Goal: Task Accomplishment & Management: Use online tool/utility

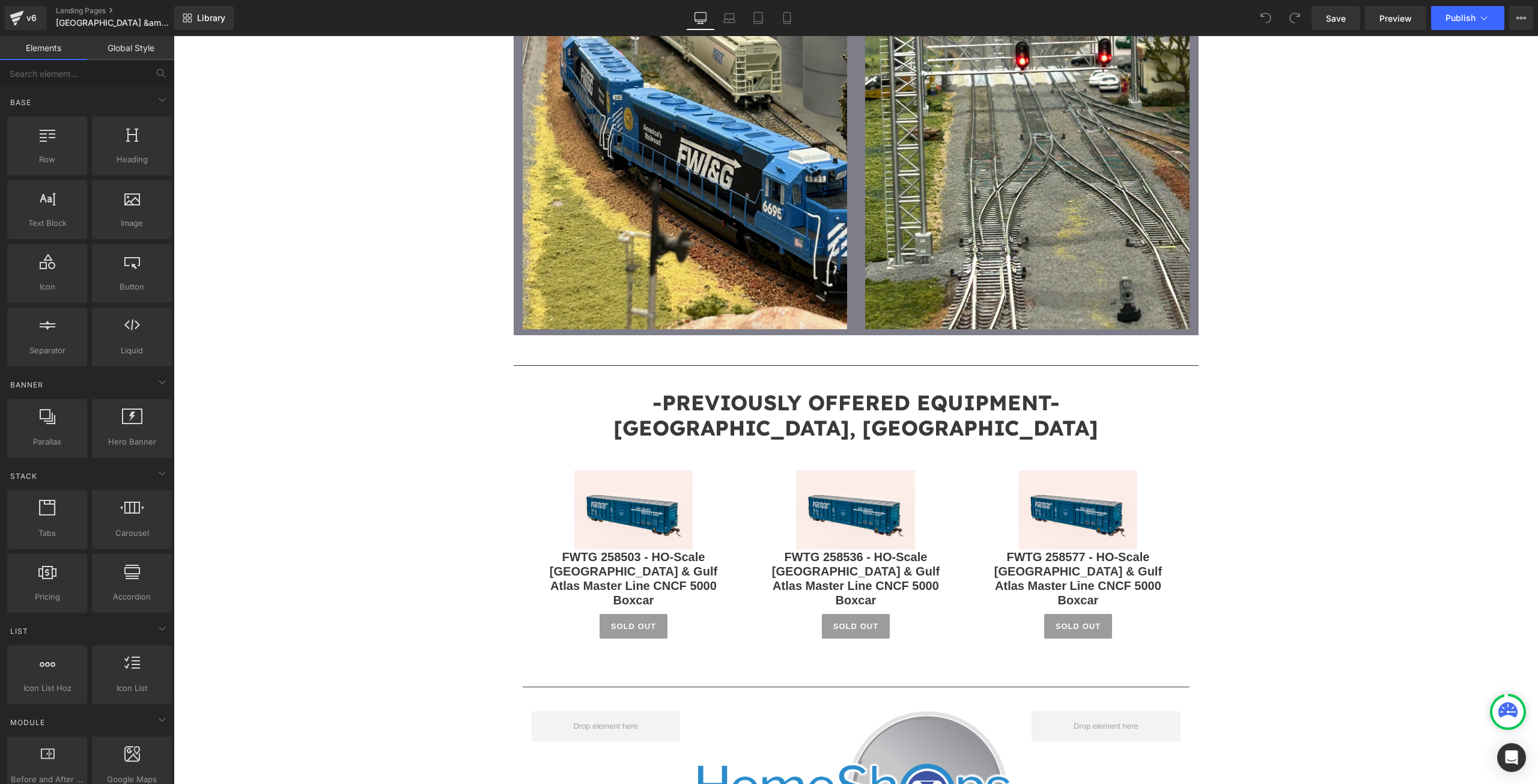
scroll to position [1762, 0]
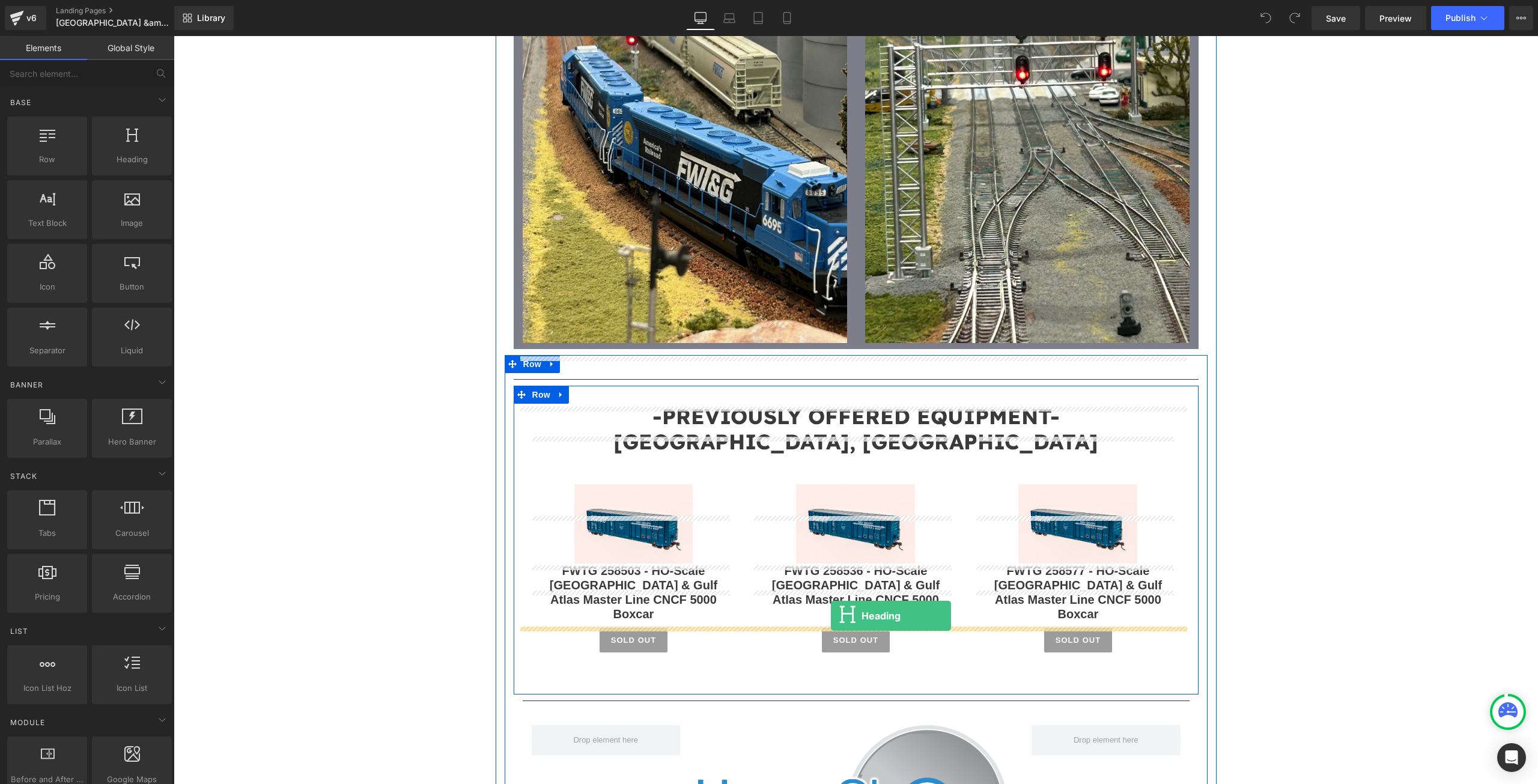
drag, startPoint x: 299, startPoint y: 180, endPoint x: 831, endPoint y: 614, distance: 686.6
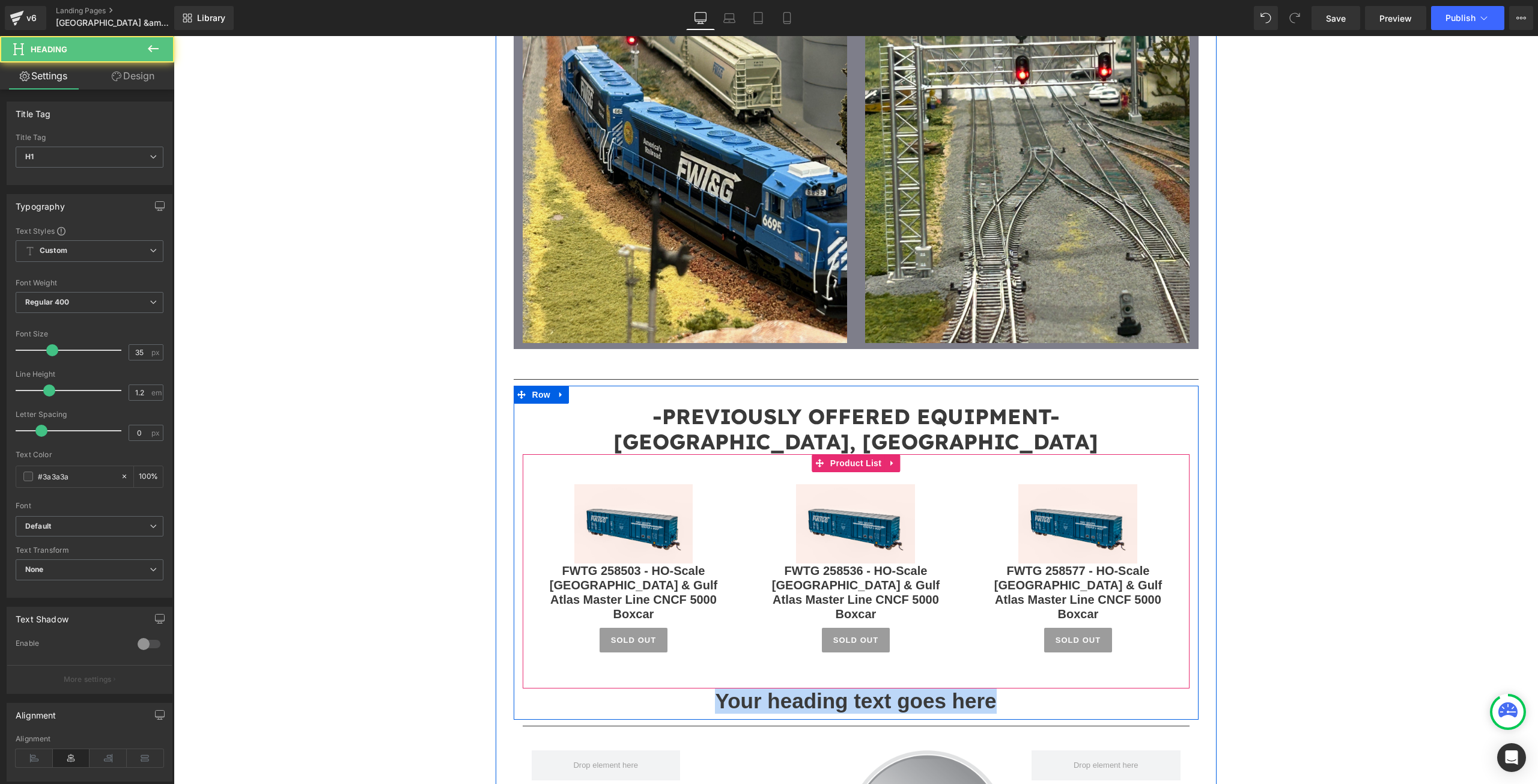
drag, startPoint x: 979, startPoint y: 634, endPoint x: 641, endPoint y: 601, distance: 339.6
click at [641, 601] on div "-PREVIOUSLY OFFERED EQUIPMENT- [GEOGRAPHIC_DATA], TEMPLE & GULF Heading Sale Of…" at bounding box center [856, 558] width 685 height 310
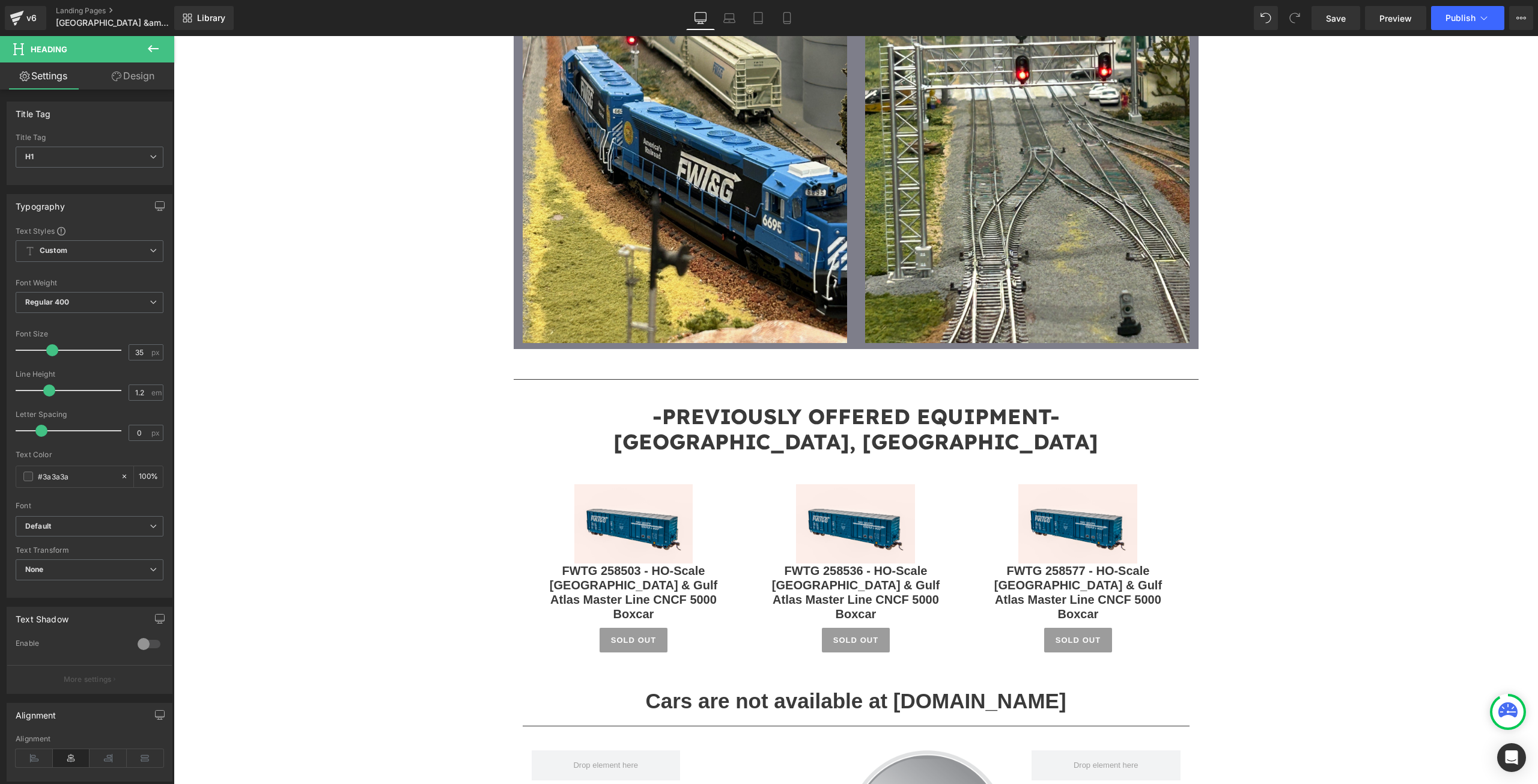
click at [146, 49] on button at bounding box center [153, 49] width 42 height 26
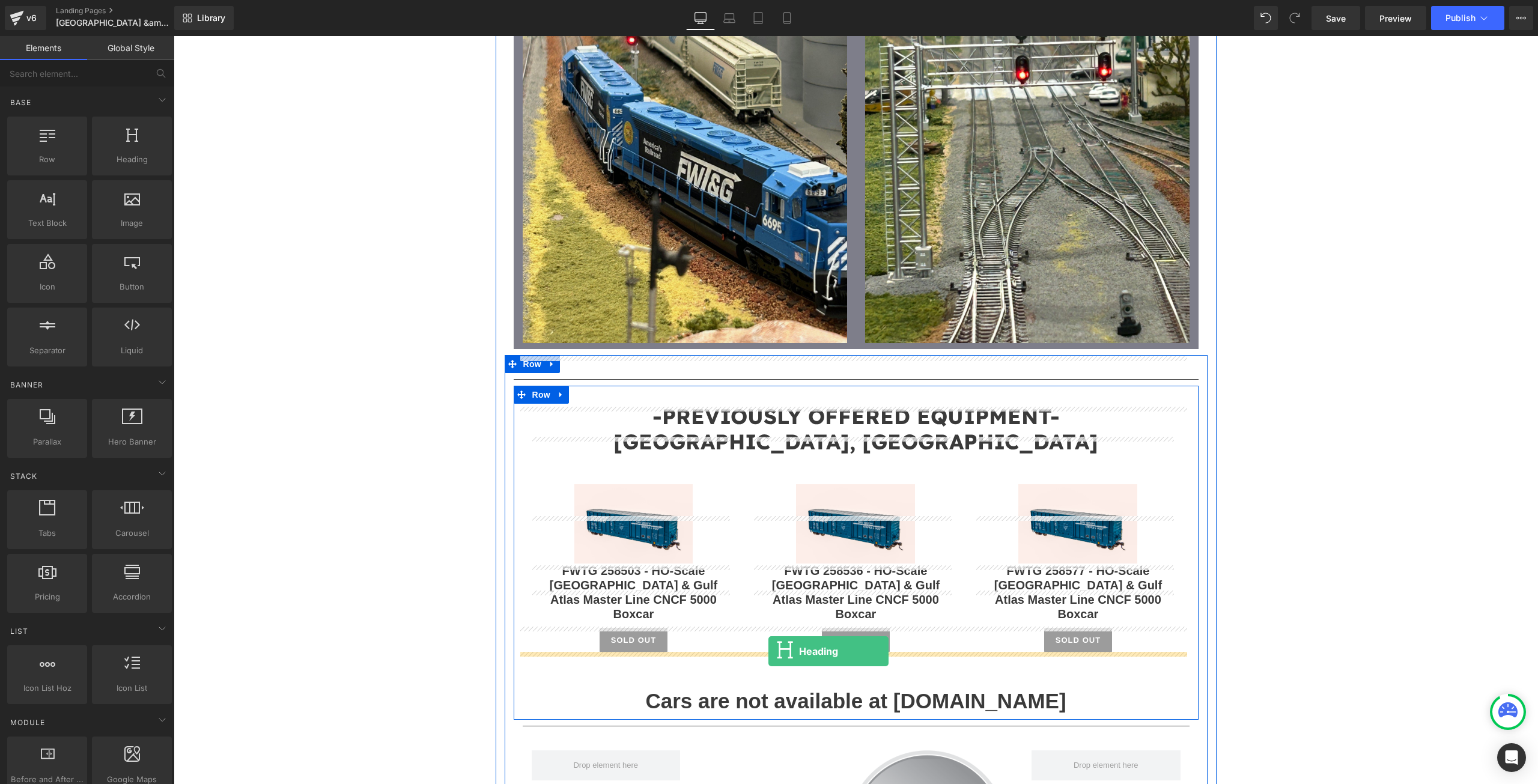
drag, startPoint x: 299, startPoint y: 183, endPoint x: 768, endPoint y: 651, distance: 662.6
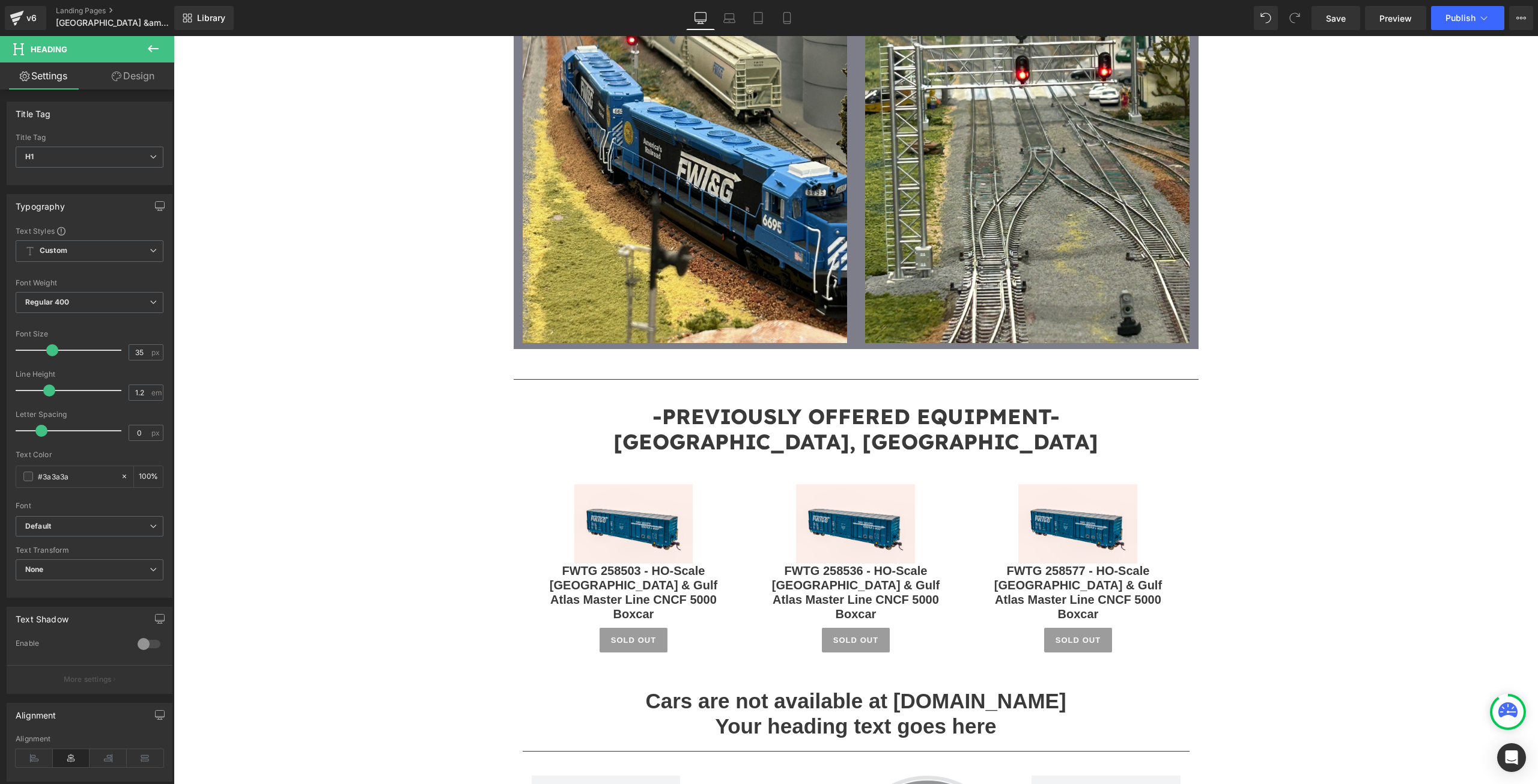
click at [148, 54] on icon at bounding box center [153, 49] width 14 height 14
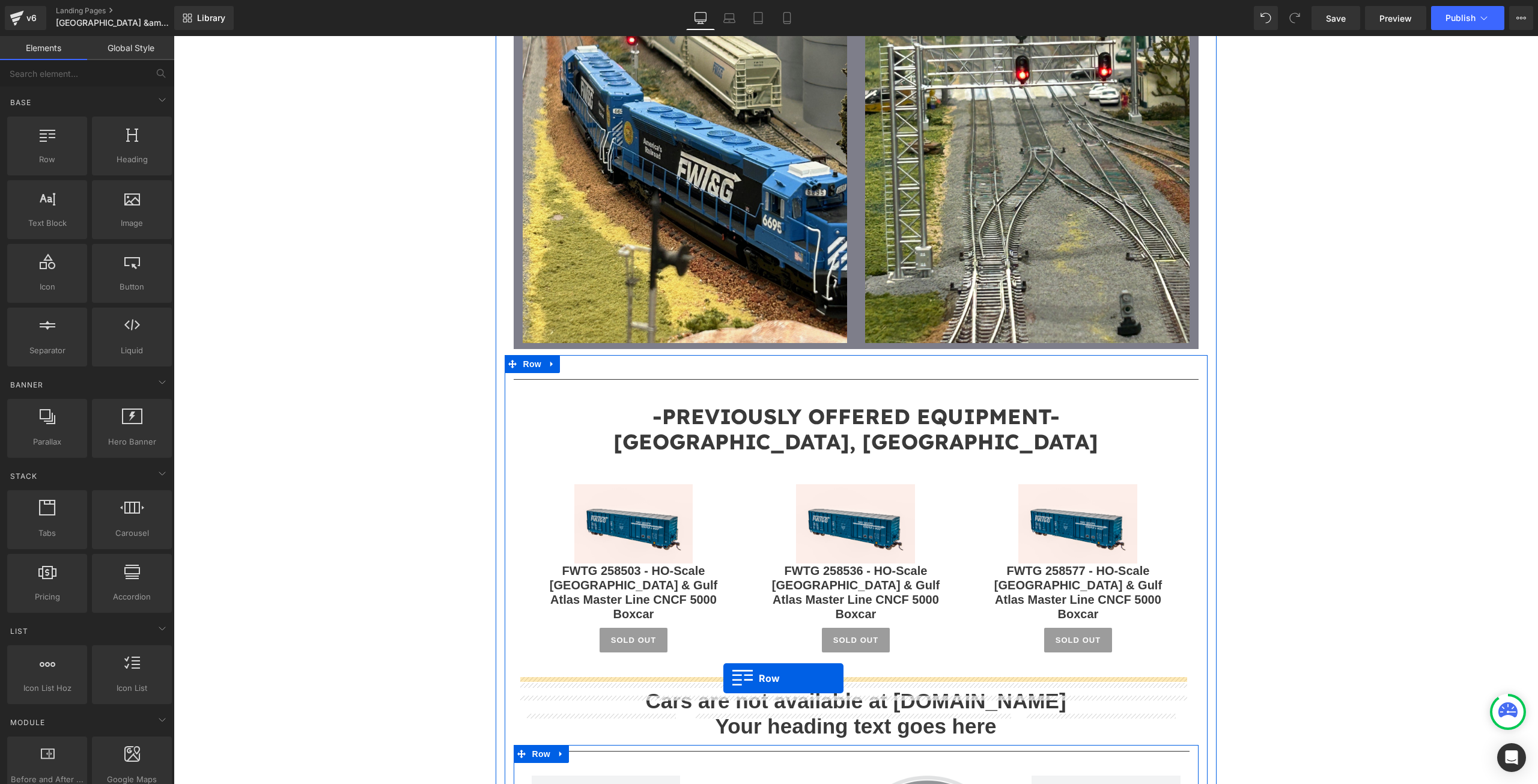
drag, startPoint x: 235, startPoint y: 187, endPoint x: 723, endPoint y: 678, distance: 692.3
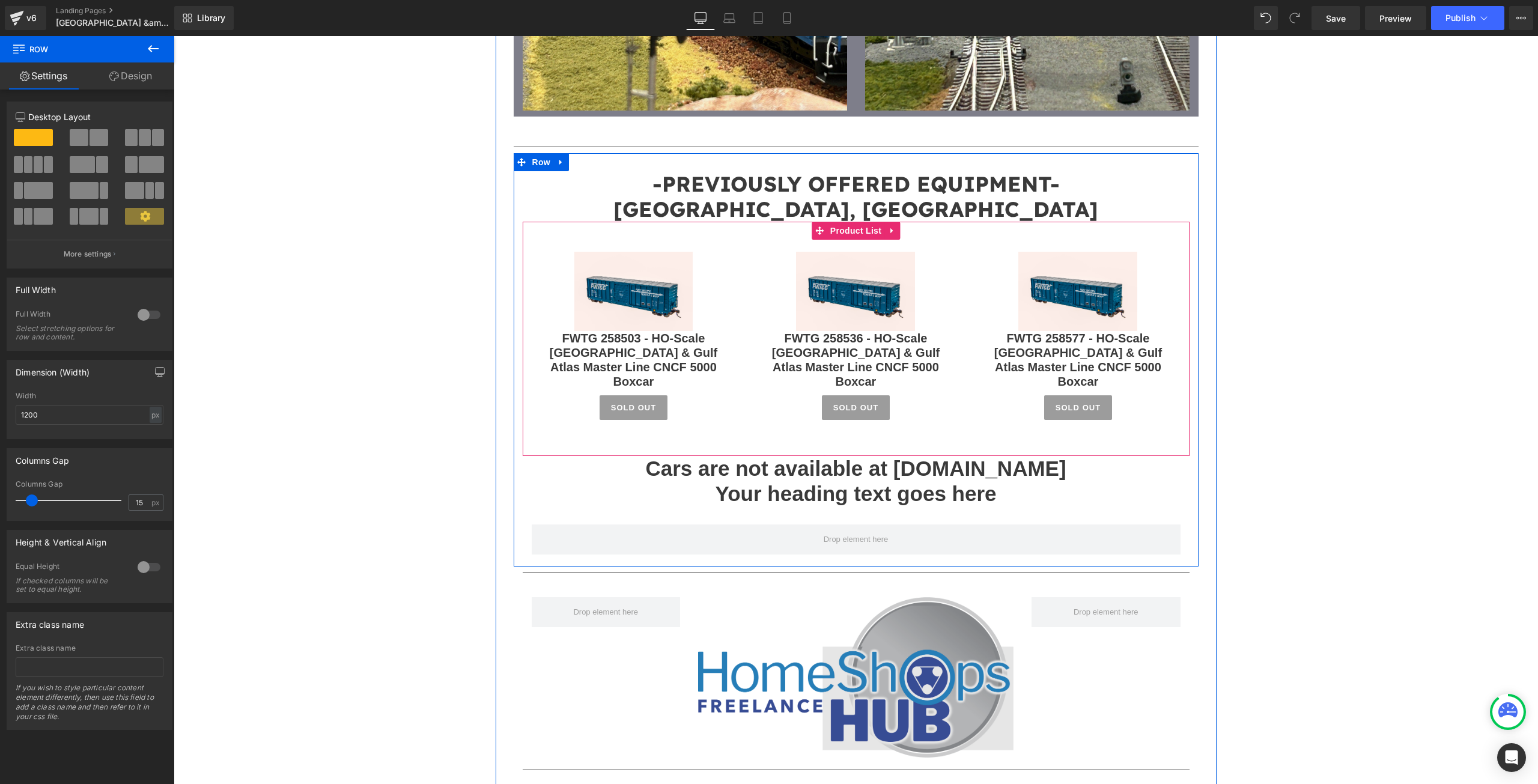
scroll to position [2001, 0]
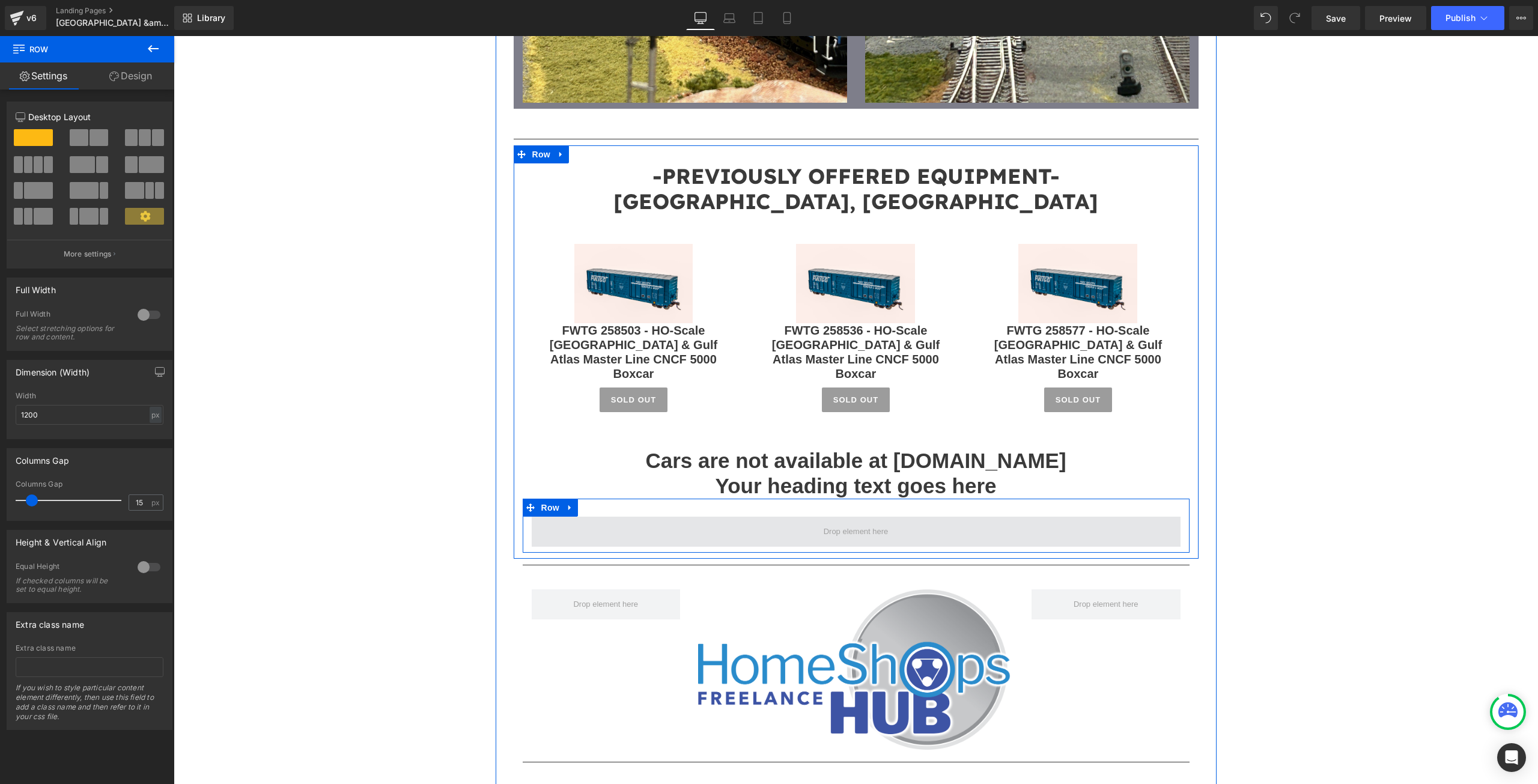
click at [822, 523] on span at bounding box center [856, 532] width 73 height 18
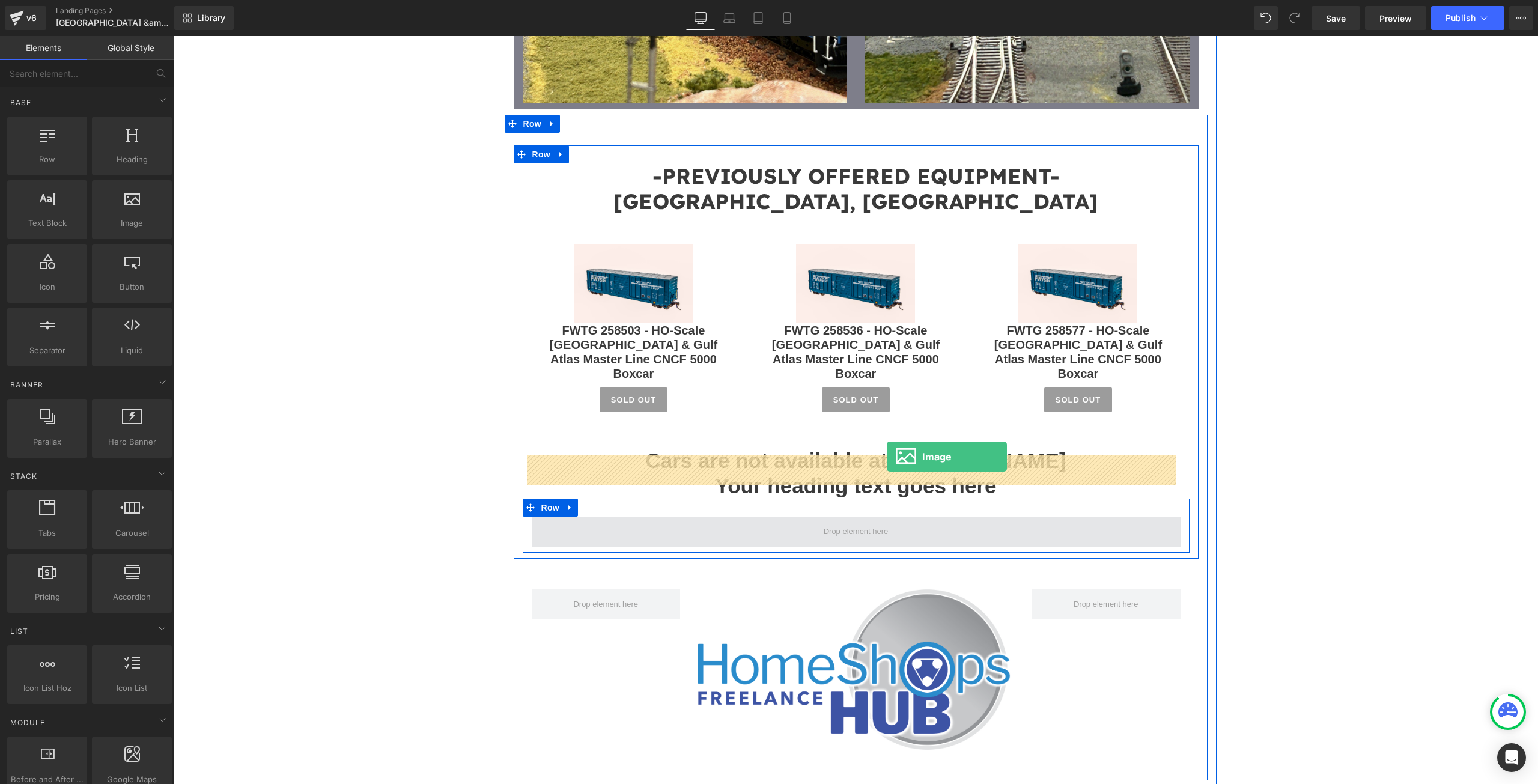
drag, startPoint x: 293, startPoint y: 248, endPoint x: 887, endPoint y: 457, distance: 629.7
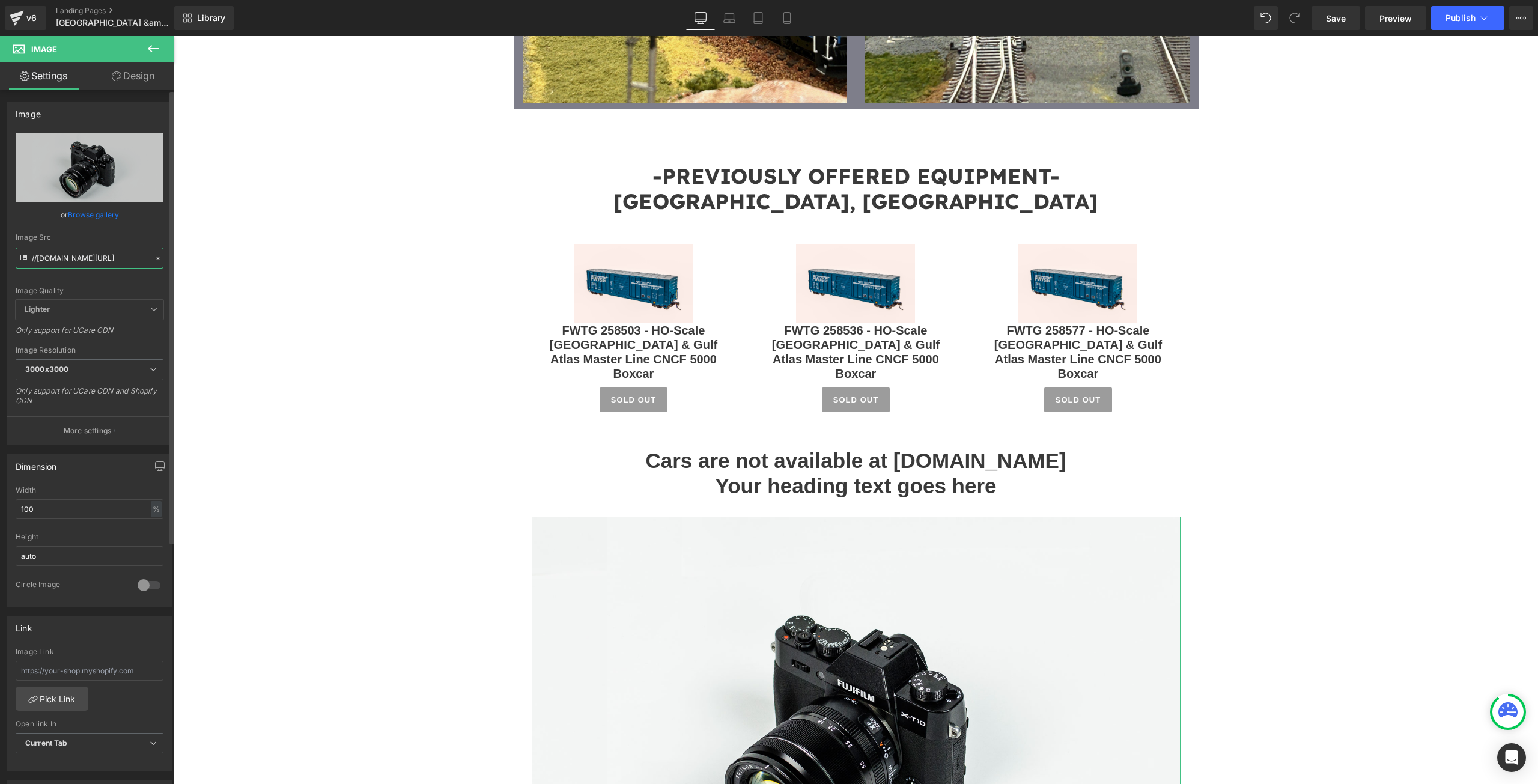
click at [61, 261] on input "//[DOMAIN_NAME][URL]" at bounding box center [89, 258] width 147 height 21
paste input "[URL][DOMAIN_NAME]"
type input "[URL][DOMAIN_NAME]"
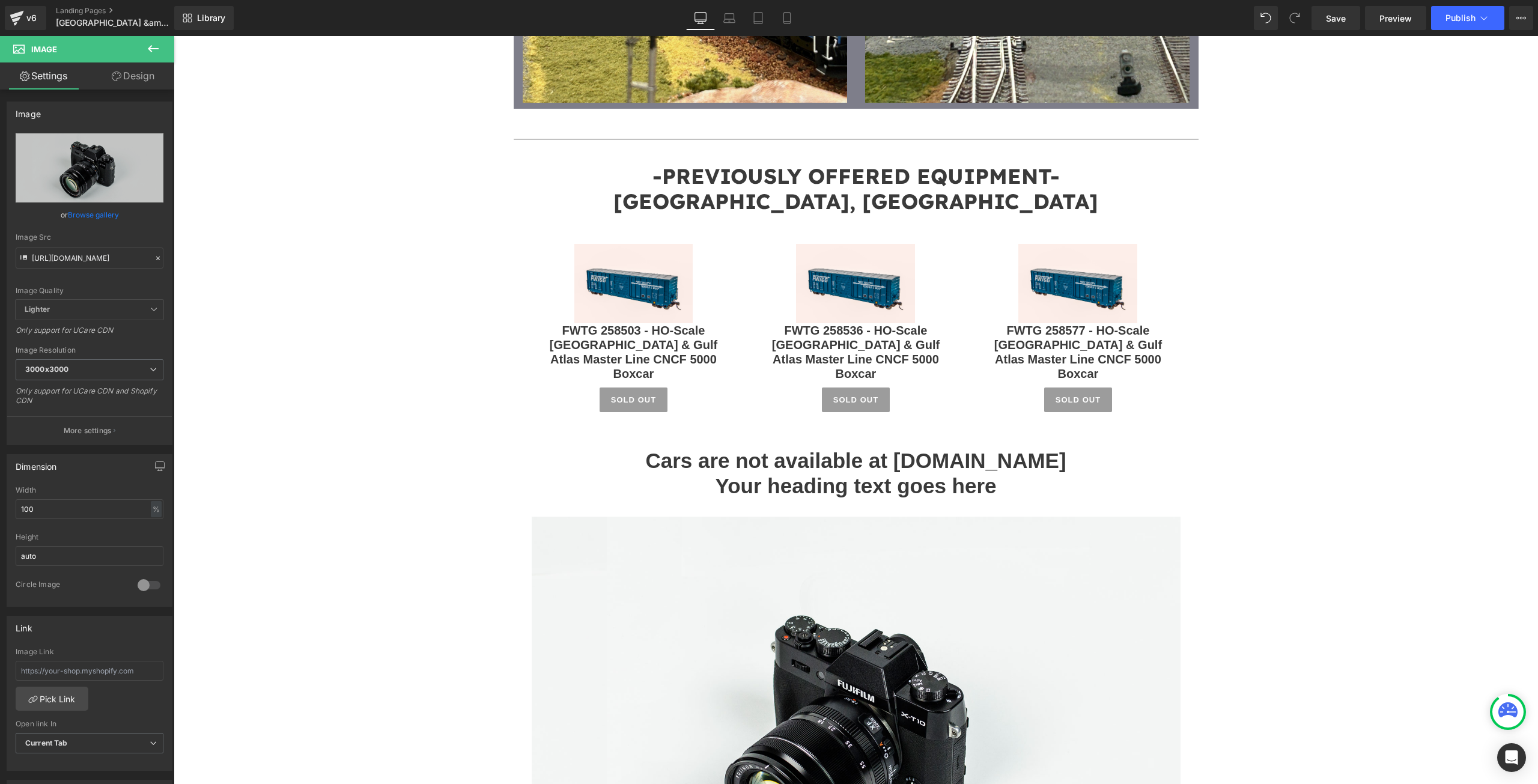
scroll to position [0, 0]
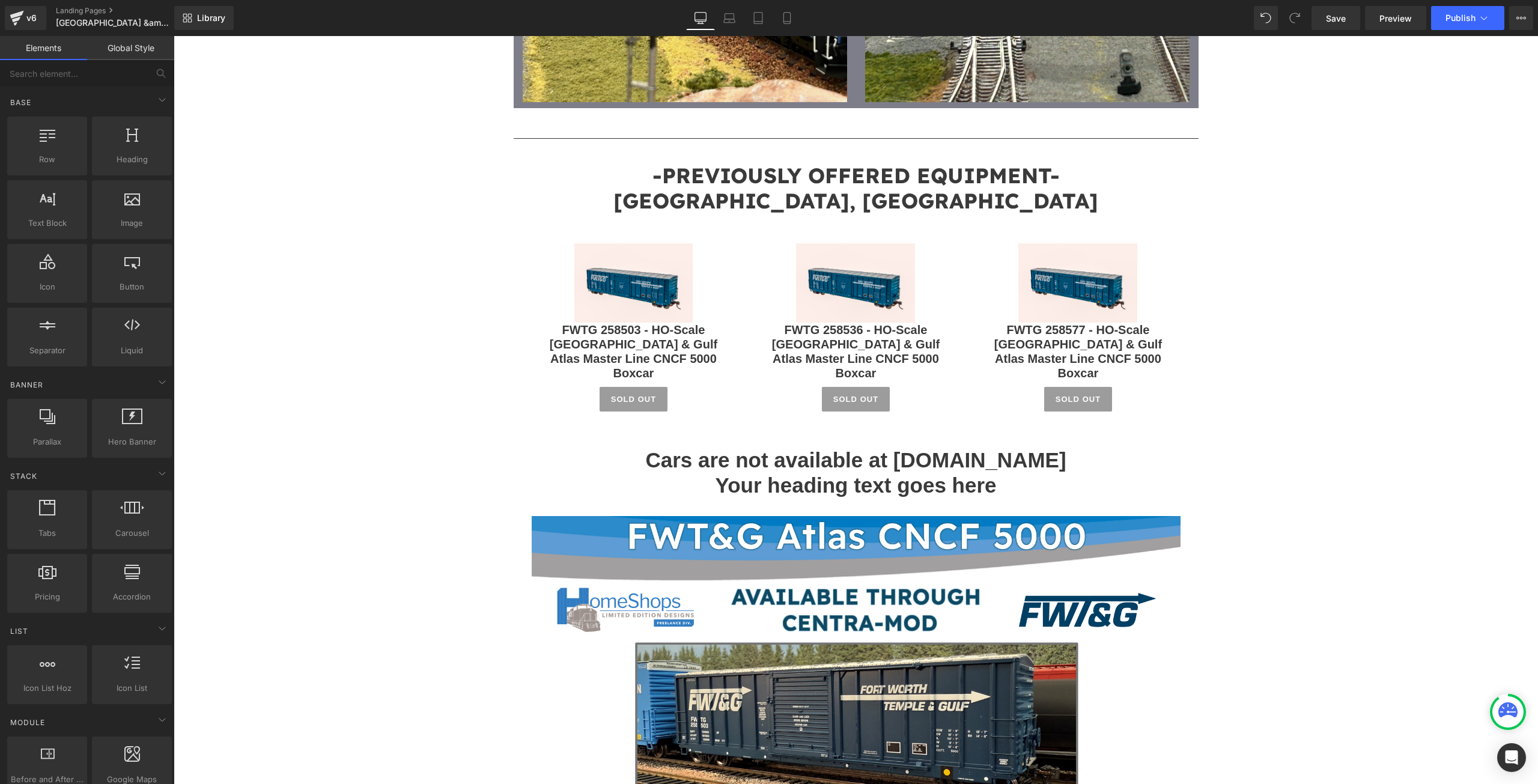
scroll to position [2001, 0]
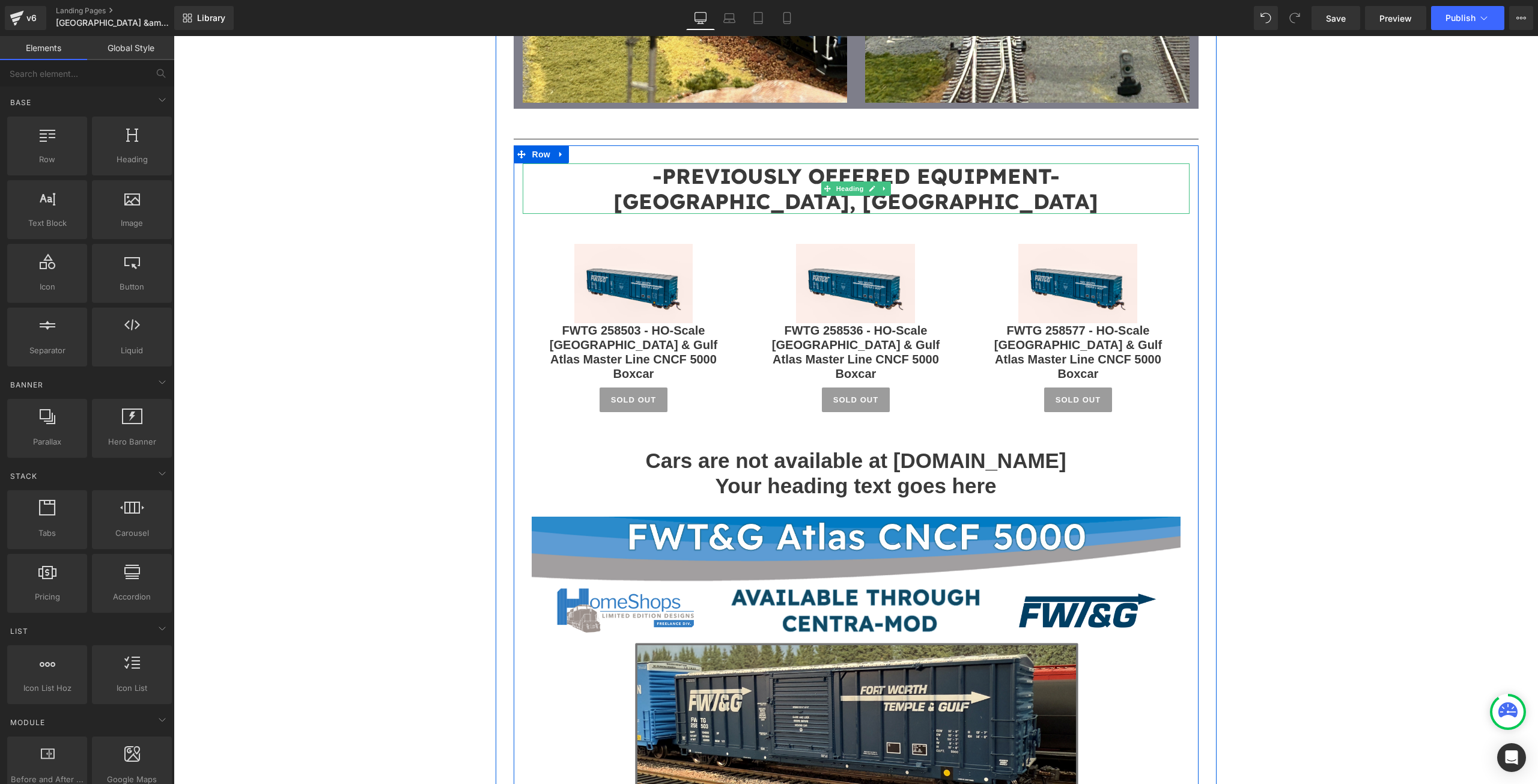
click at [909, 163] on span "-PREVIOUSLY OFFERED EQUIPMENT-" at bounding box center [856, 175] width 407 height 26
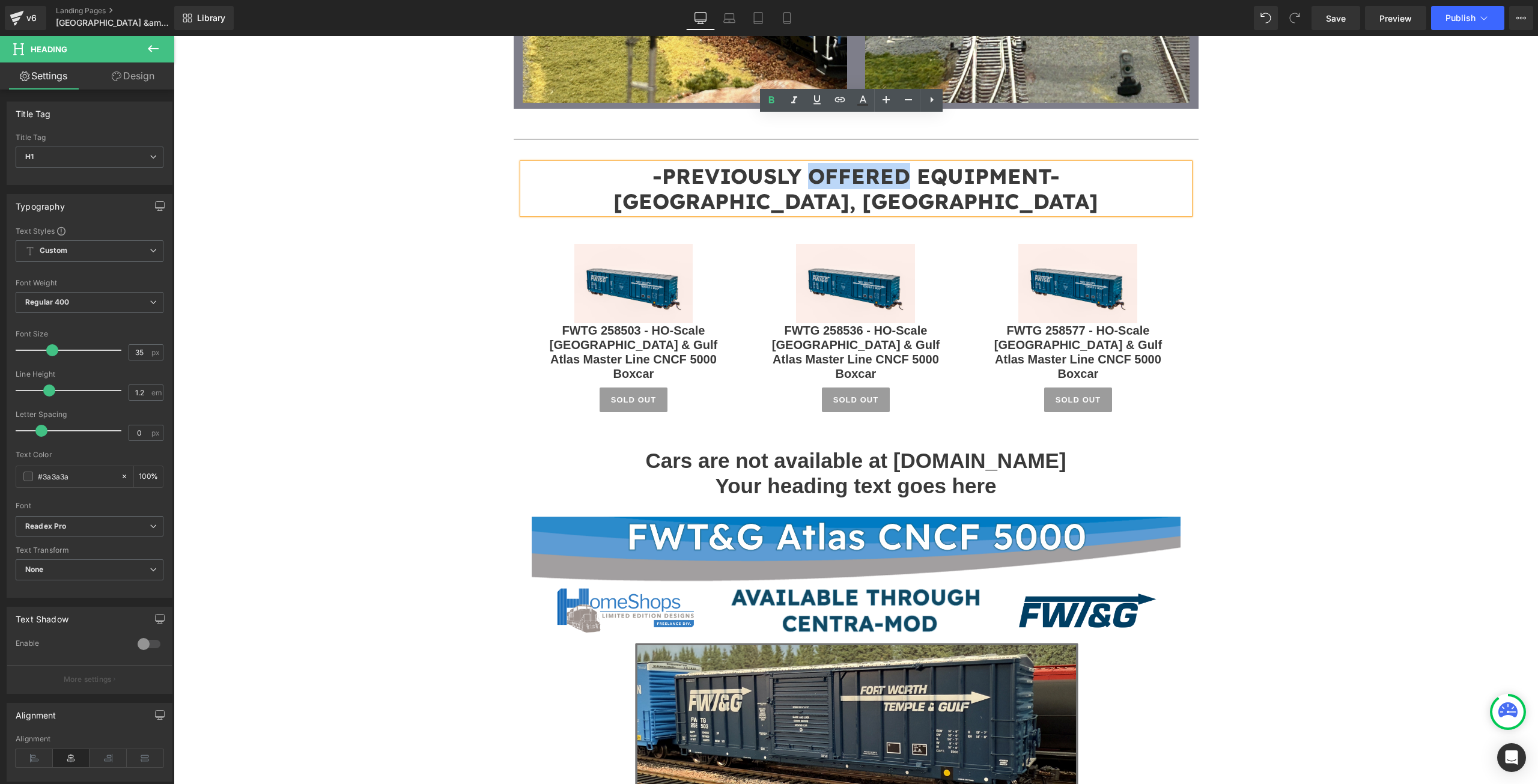
drag, startPoint x: 904, startPoint y: 128, endPoint x: 811, endPoint y: 126, distance: 93.0
click at [811, 163] on span "-PREVIOUSLY OFFERED EQUIPMENT-" at bounding box center [856, 175] width 407 height 26
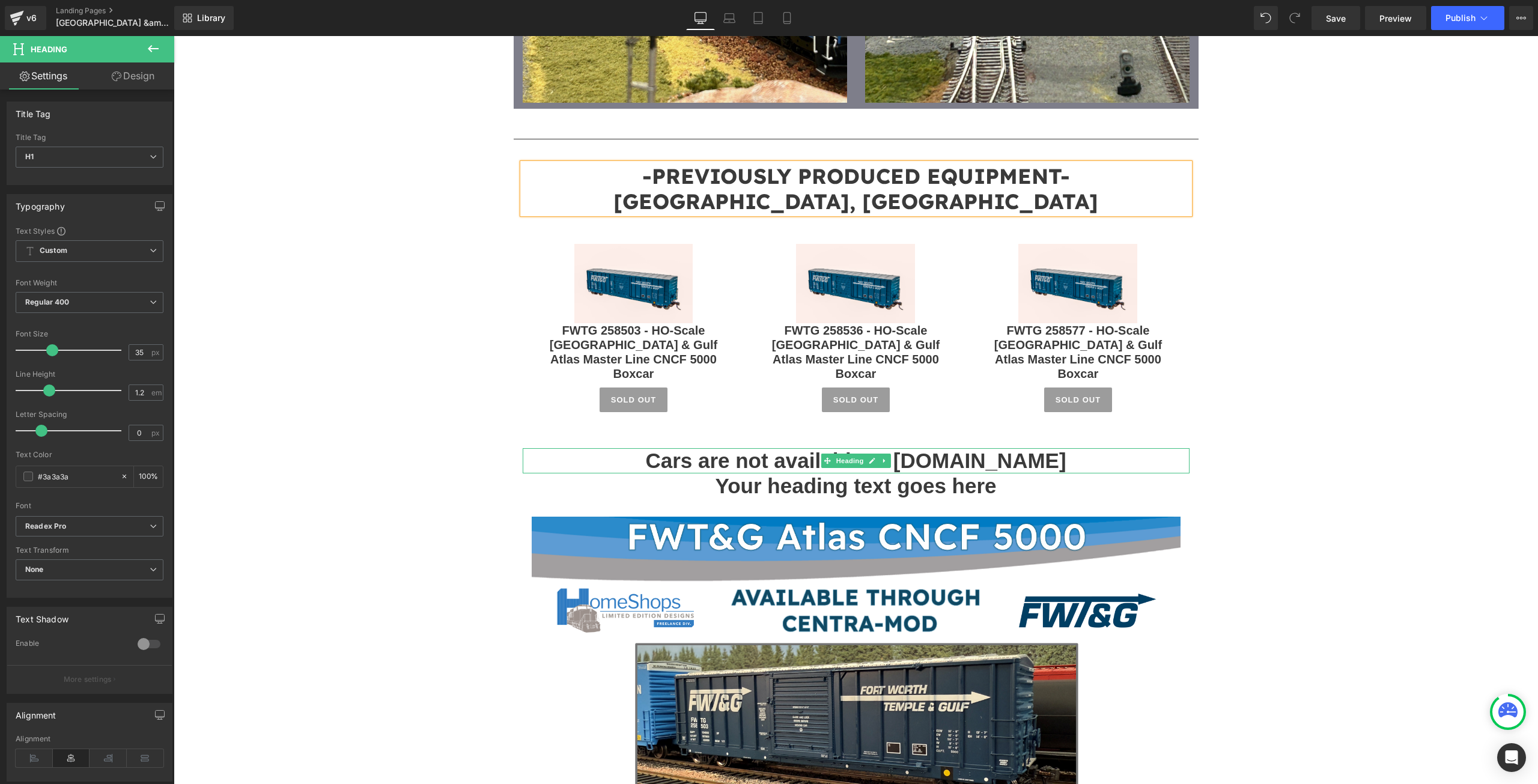
click at [1054, 448] on h1 "Cars are not available at [DOMAIN_NAME]" at bounding box center [856, 460] width 667 height 25
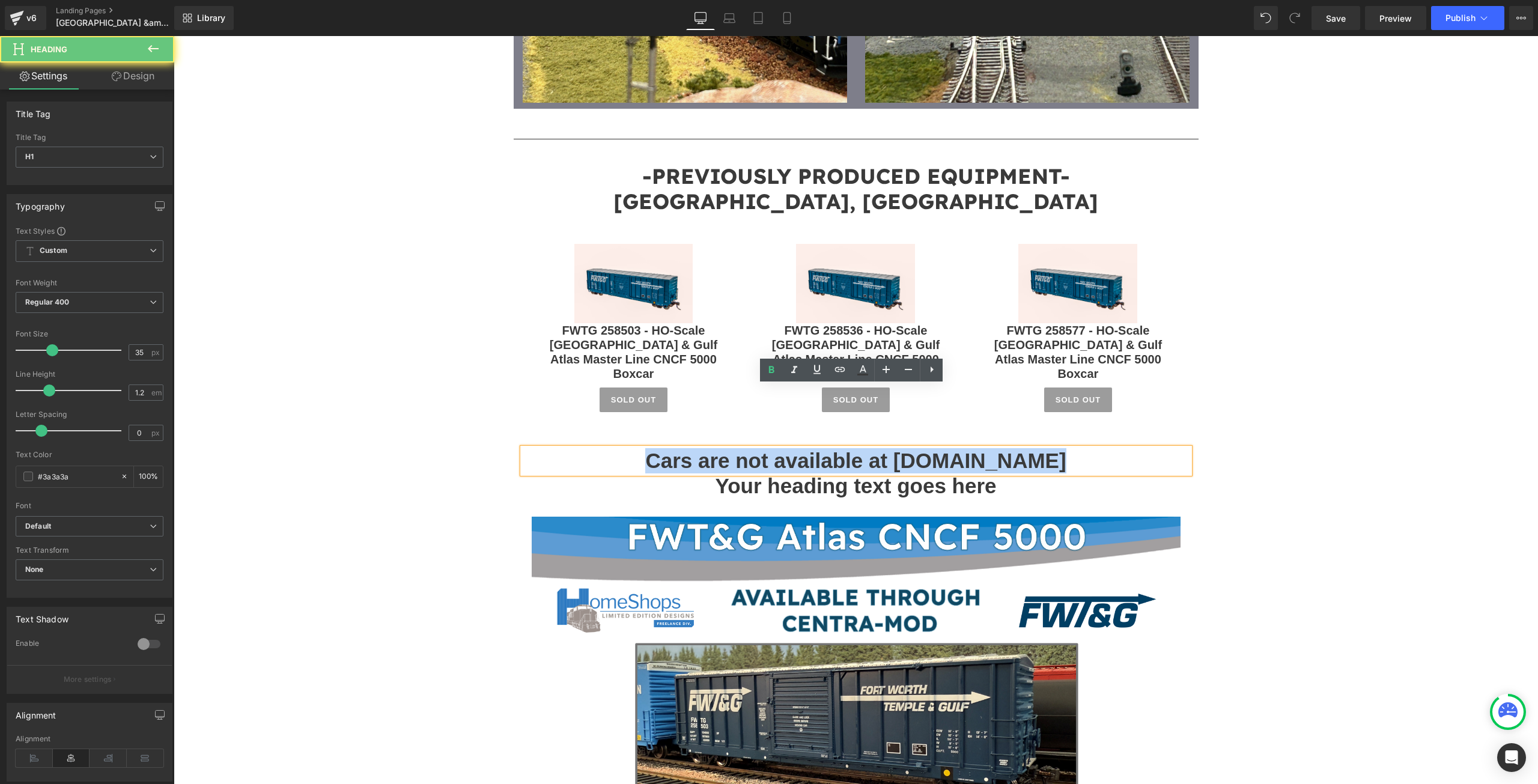
drag, startPoint x: 1054, startPoint y: 400, endPoint x: 600, endPoint y: 402, distance: 454.0
click at [600, 448] on h1 "Cars are not available at [DOMAIN_NAME]" at bounding box center [856, 460] width 667 height 25
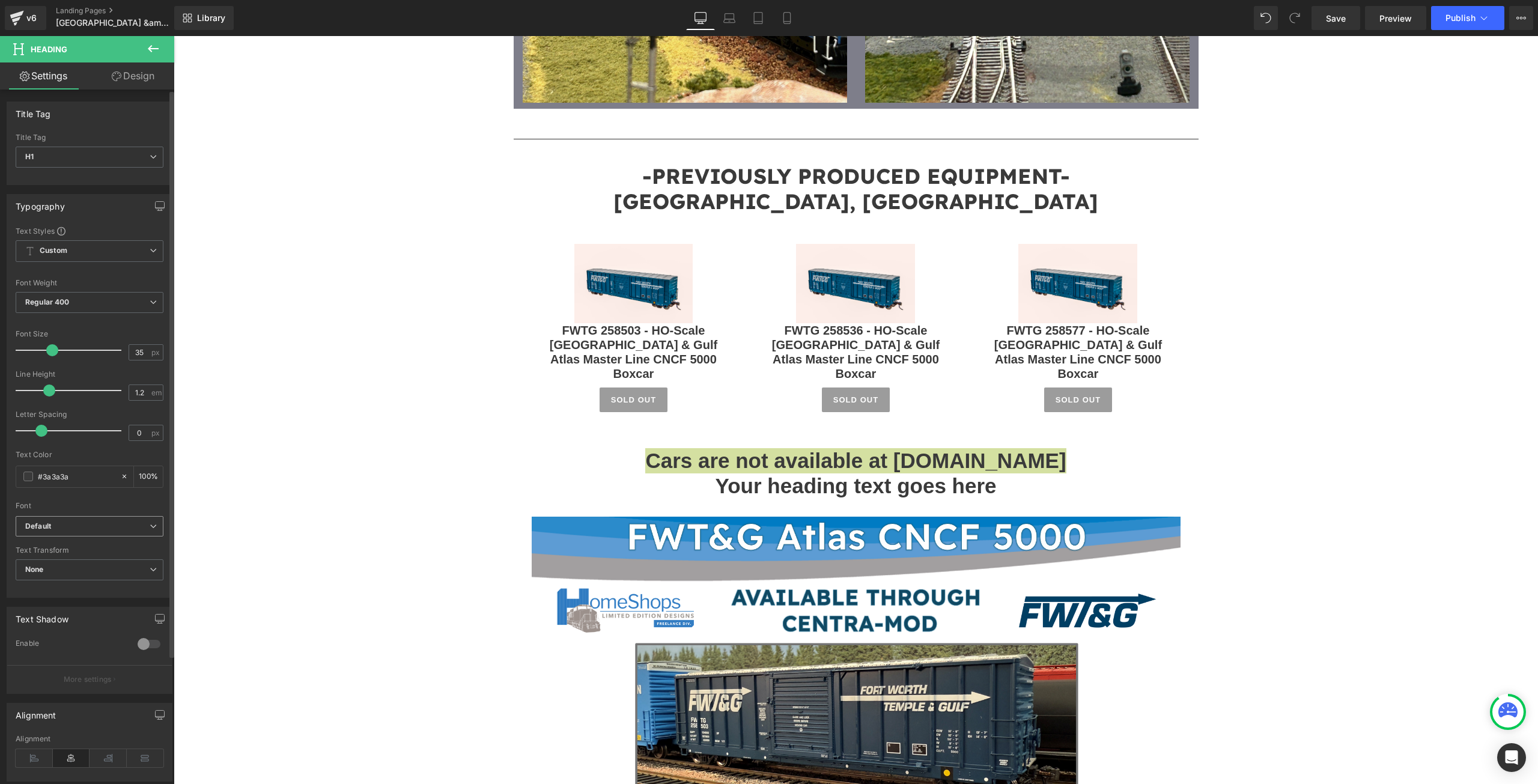
click at [136, 534] on span "Default" at bounding box center [89, 525] width 147 height 21
click at [117, 599] on li "Readex Pro" at bounding box center [87, 605] width 143 height 19
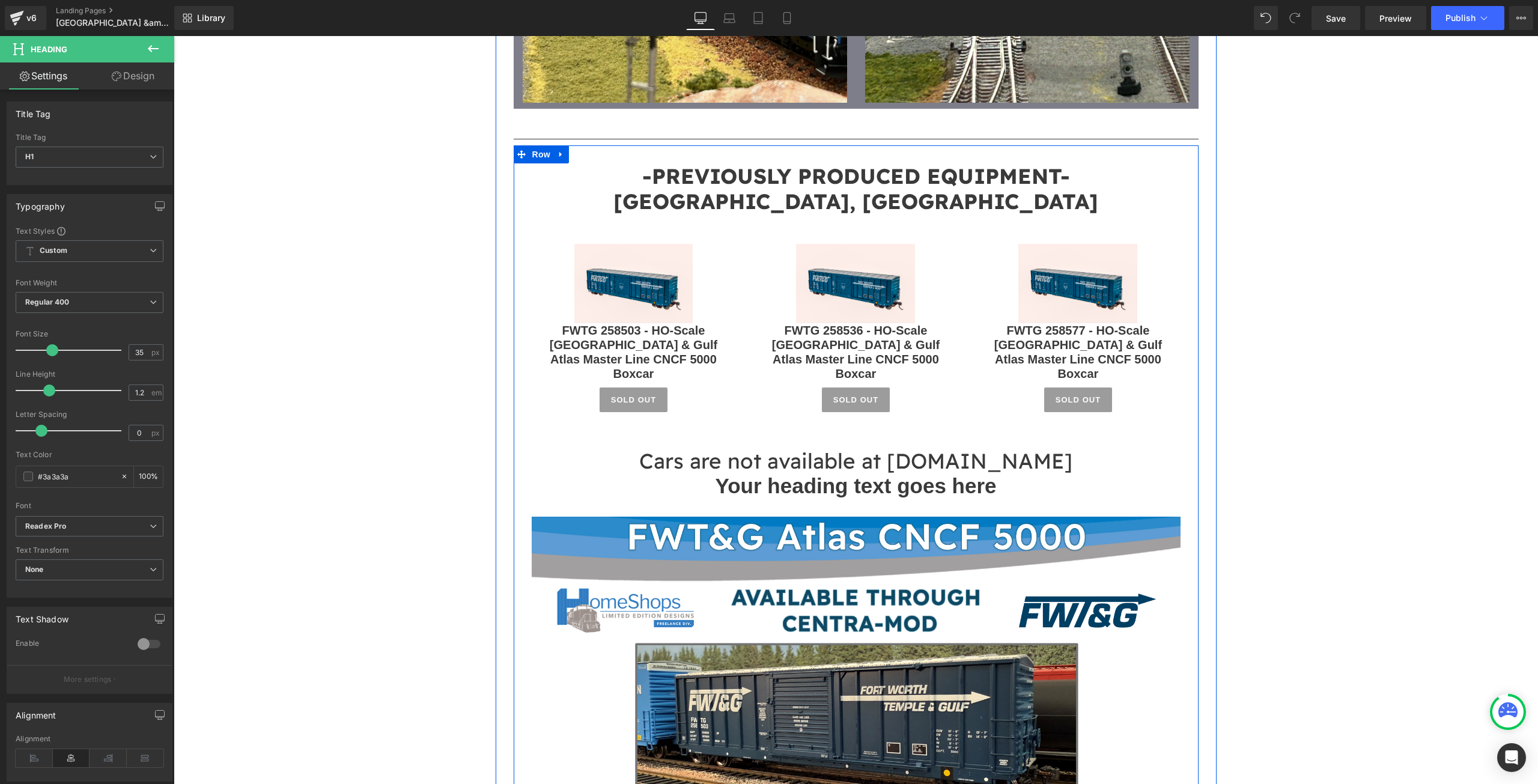
click at [996, 473] on h1 "Your heading text goes here" at bounding box center [856, 486] width 667 height 25
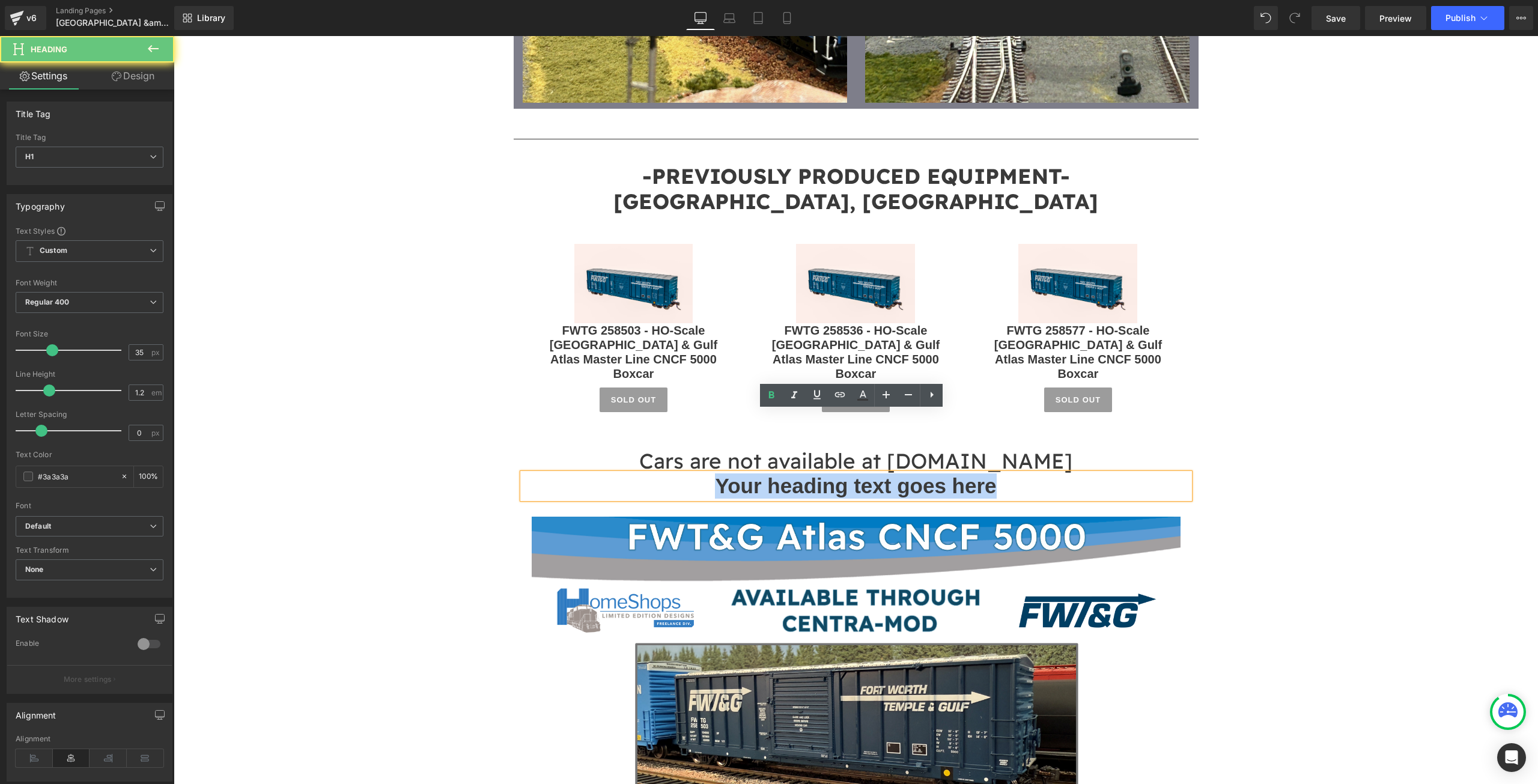
drag, startPoint x: 1012, startPoint y: 426, endPoint x: 497, endPoint y: 440, distance: 515.2
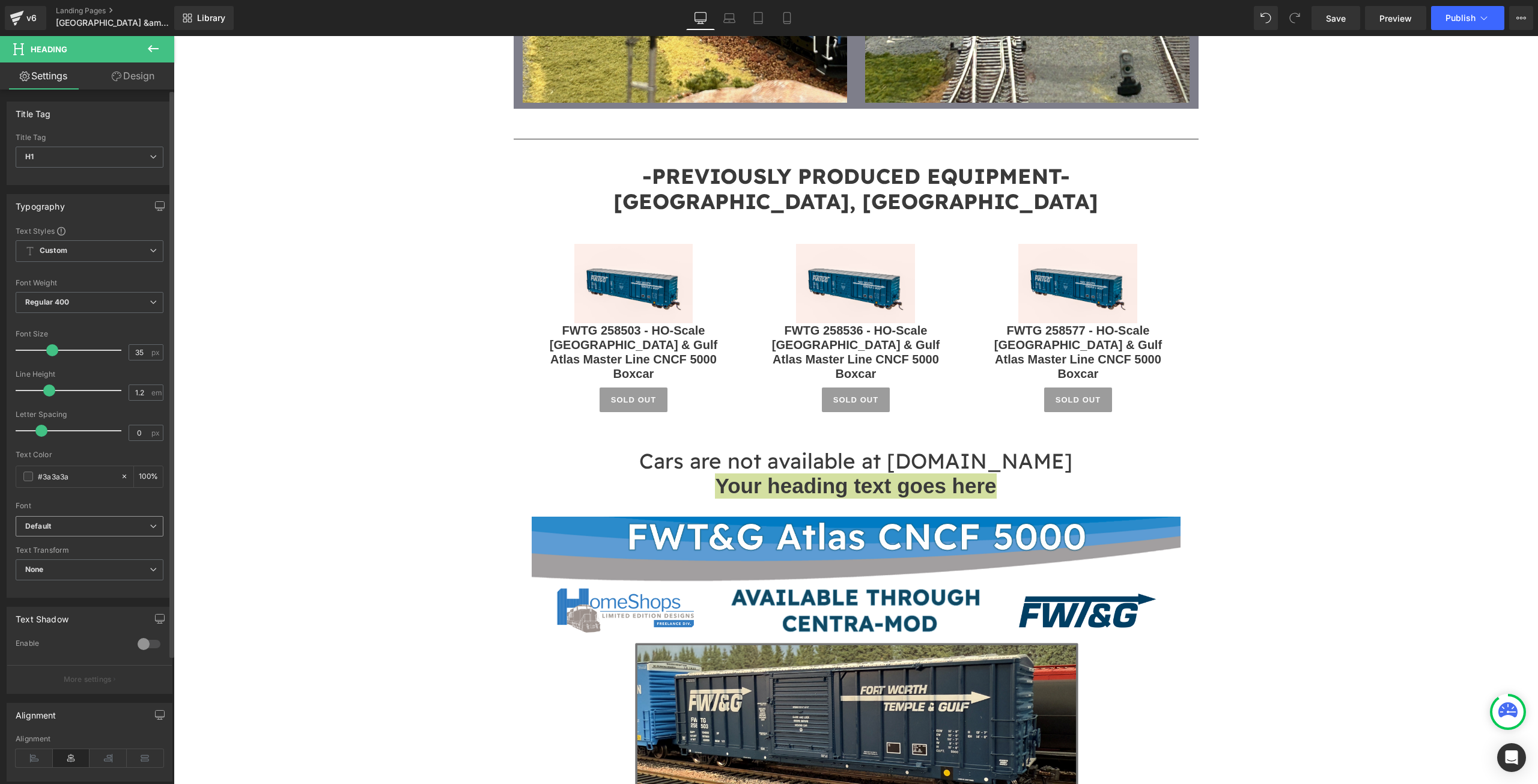
click at [81, 524] on b "Default" at bounding box center [87, 525] width 124 height 10
drag, startPoint x: 71, startPoint y: 600, endPoint x: 165, endPoint y: 575, distance: 97.3
click at [71, 600] on li "Readex Pro" at bounding box center [87, 605] width 143 height 19
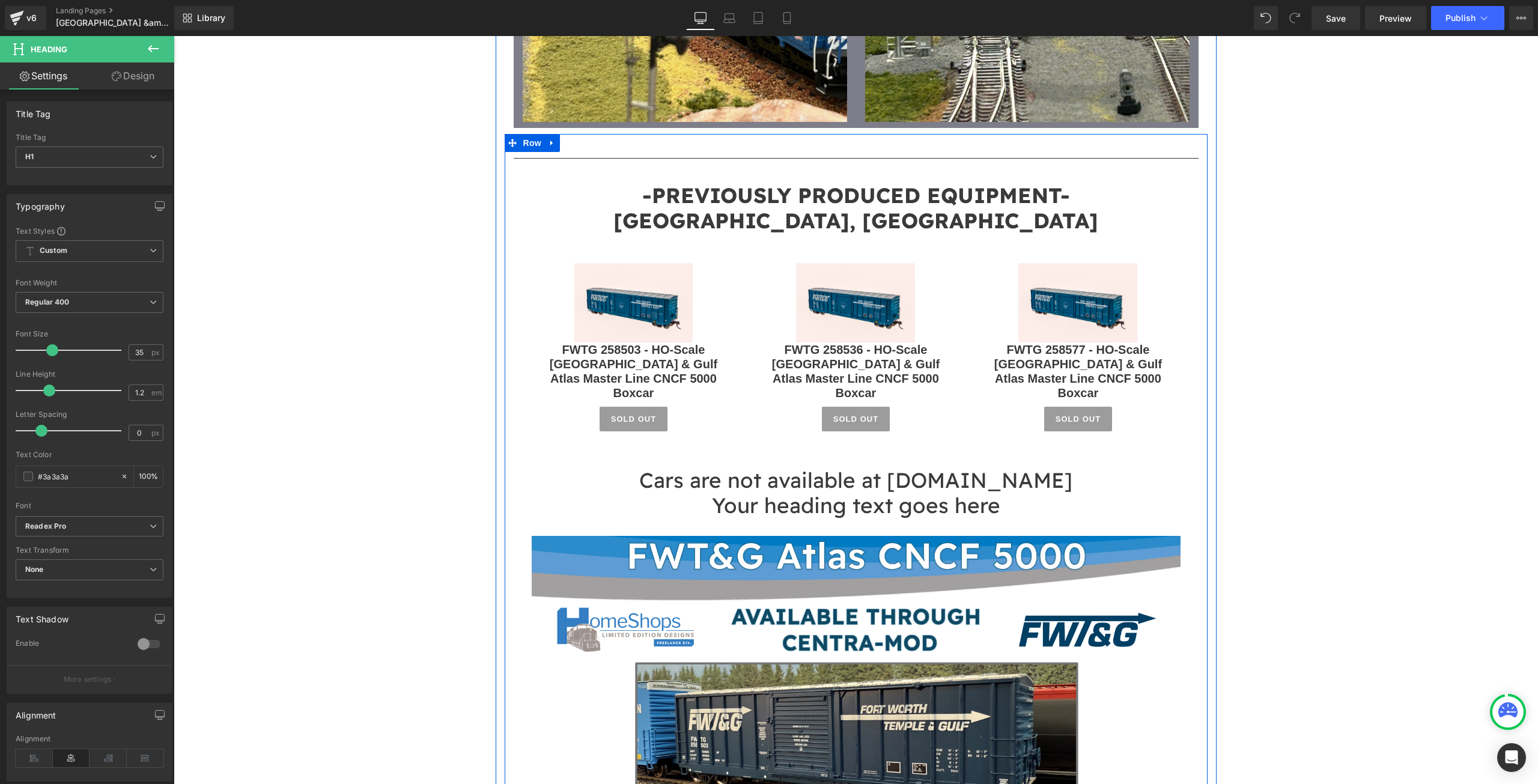
scroll to position [1922, 0]
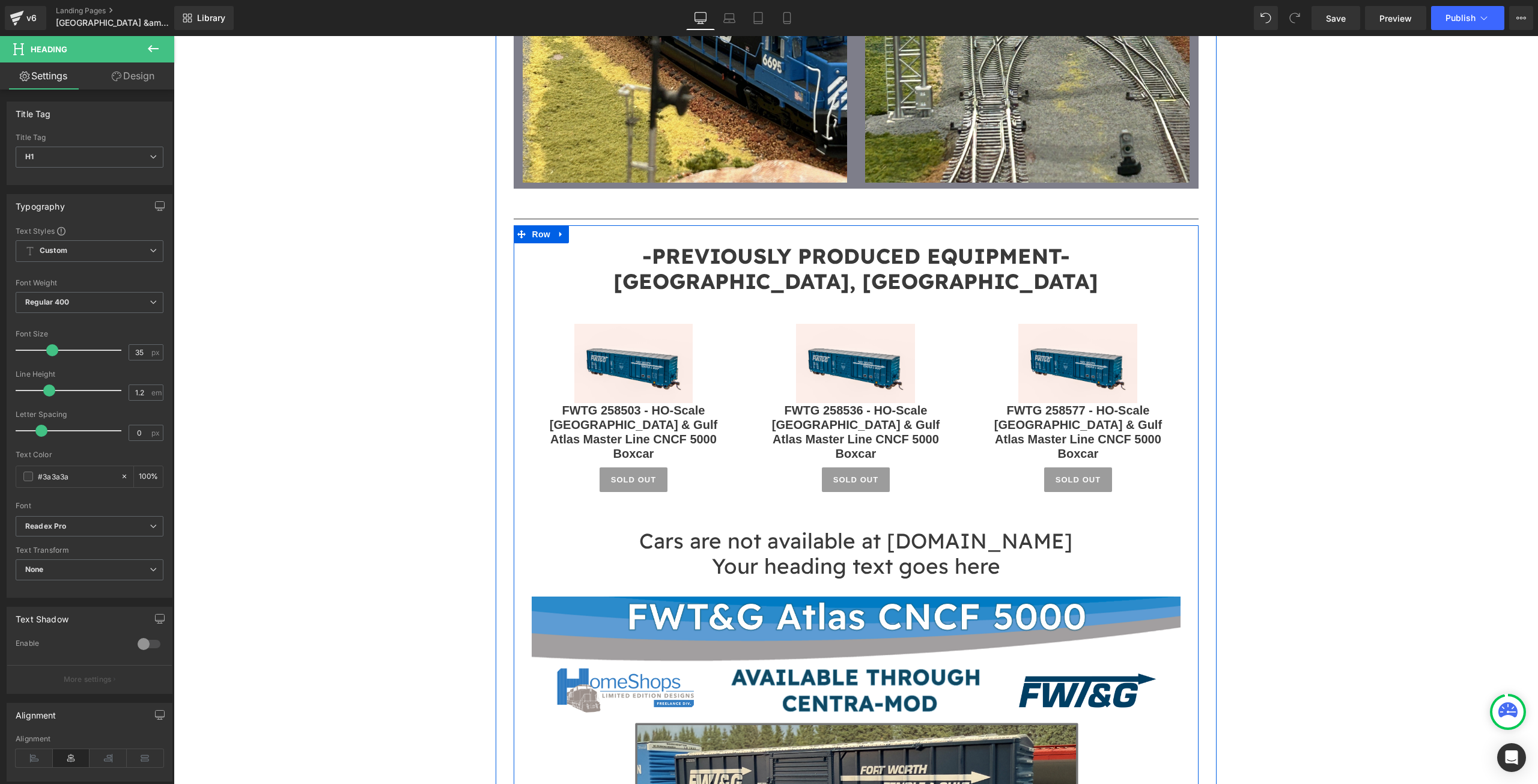
click at [1016, 553] on h1 "Your heading text goes here" at bounding box center [856, 566] width 667 height 25
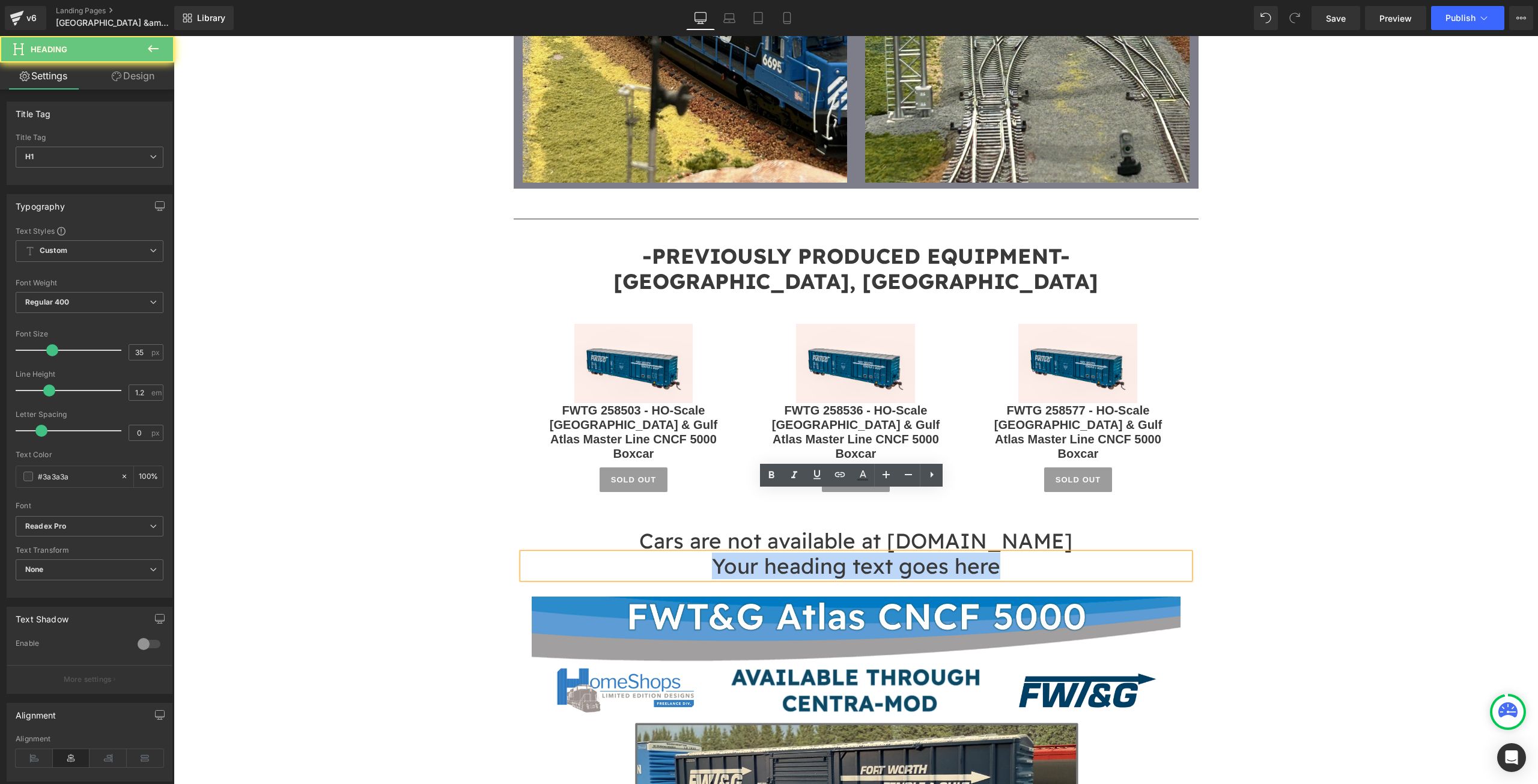
drag, startPoint x: 999, startPoint y: 508, endPoint x: 614, endPoint y: 493, distance: 385.3
click at [614, 553] on h1 "Your heading text goes here" at bounding box center [856, 566] width 667 height 25
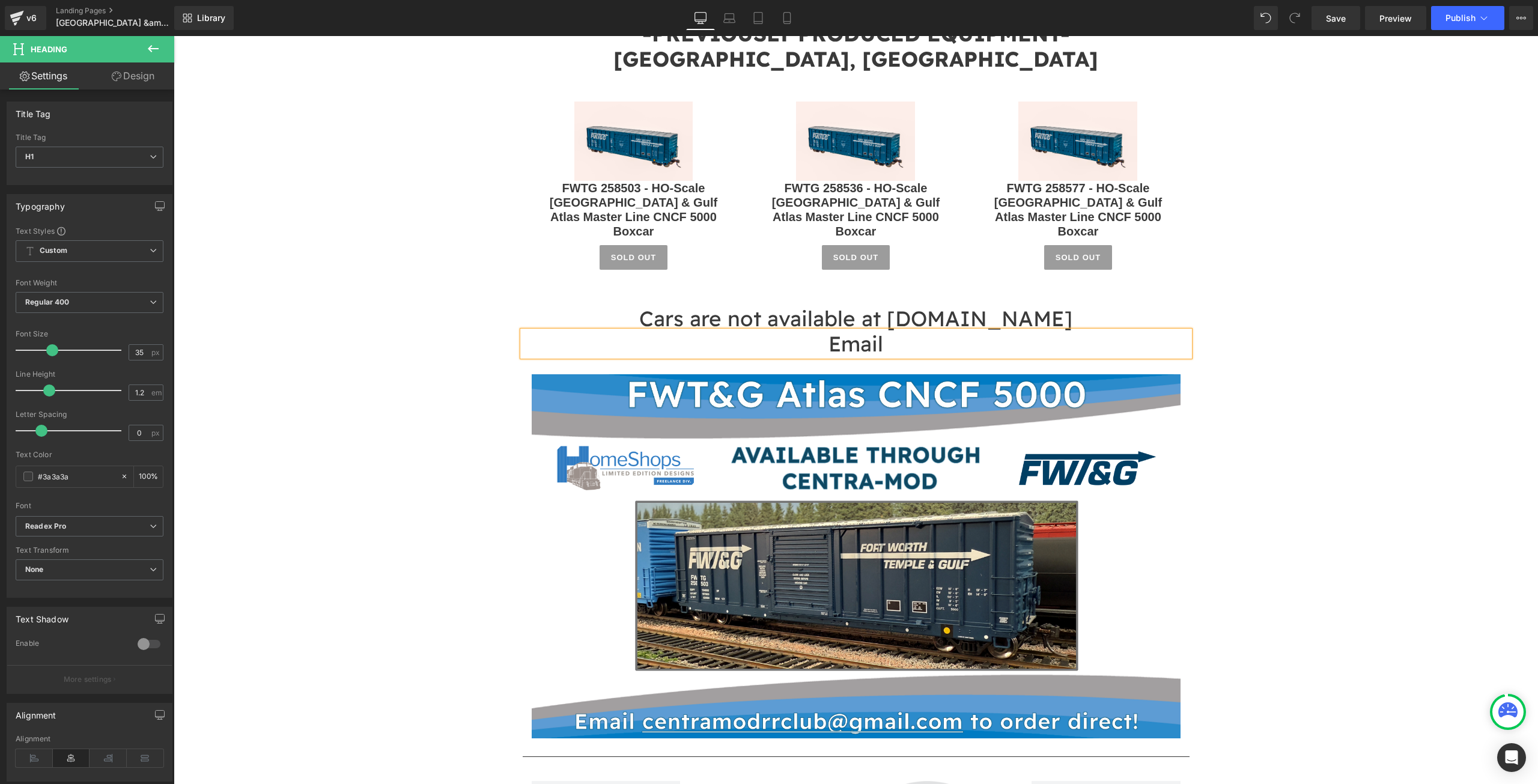
scroll to position [2161, 0]
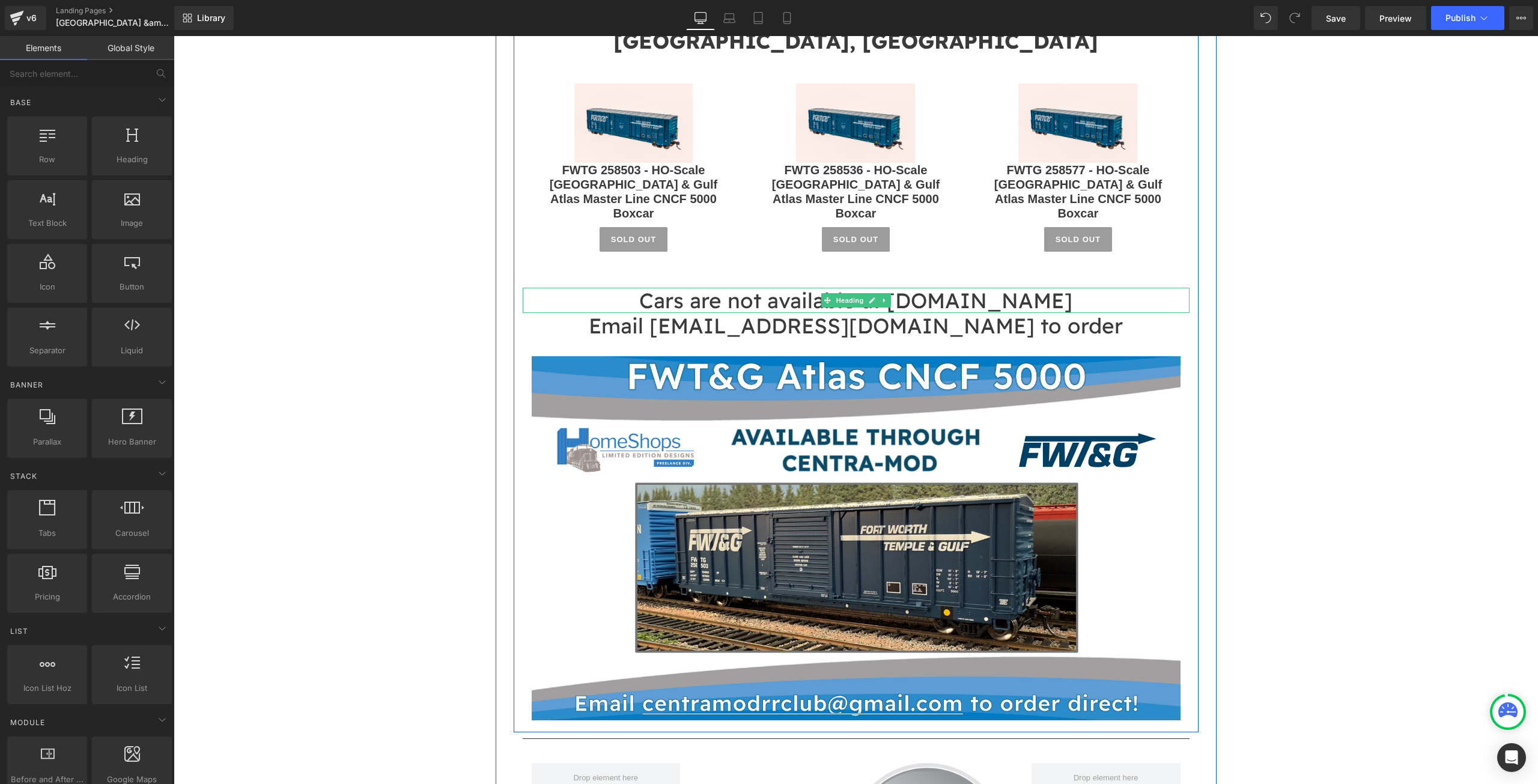
click at [889, 288] on h1 "Cars are not available at [DOMAIN_NAME]" at bounding box center [856, 300] width 667 height 25
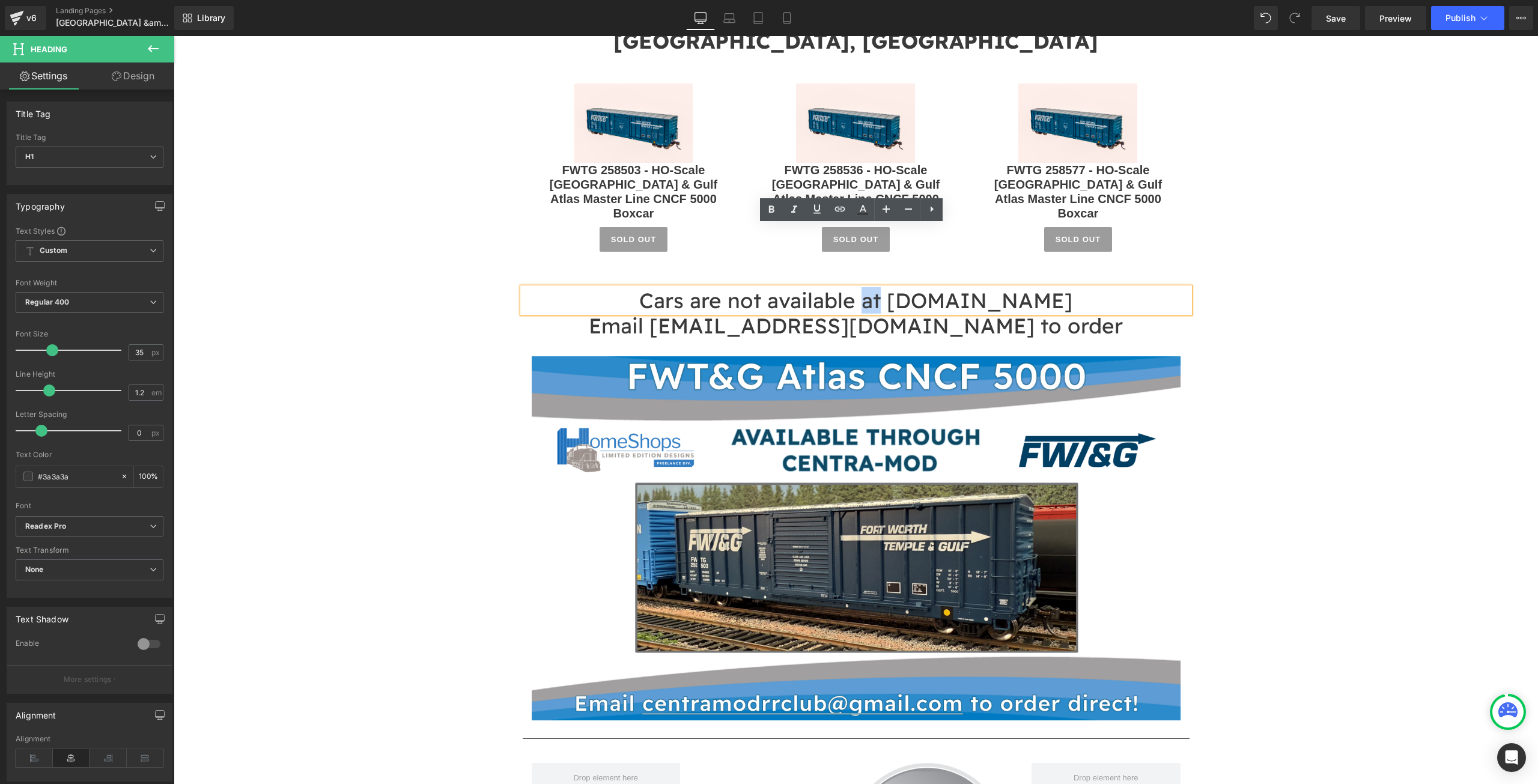
drag, startPoint x: 889, startPoint y: 239, endPoint x: 871, endPoint y: 241, distance: 18.1
click at [871, 288] on h1 "Cars are not available at [DOMAIN_NAME]" at bounding box center [856, 300] width 667 height 25
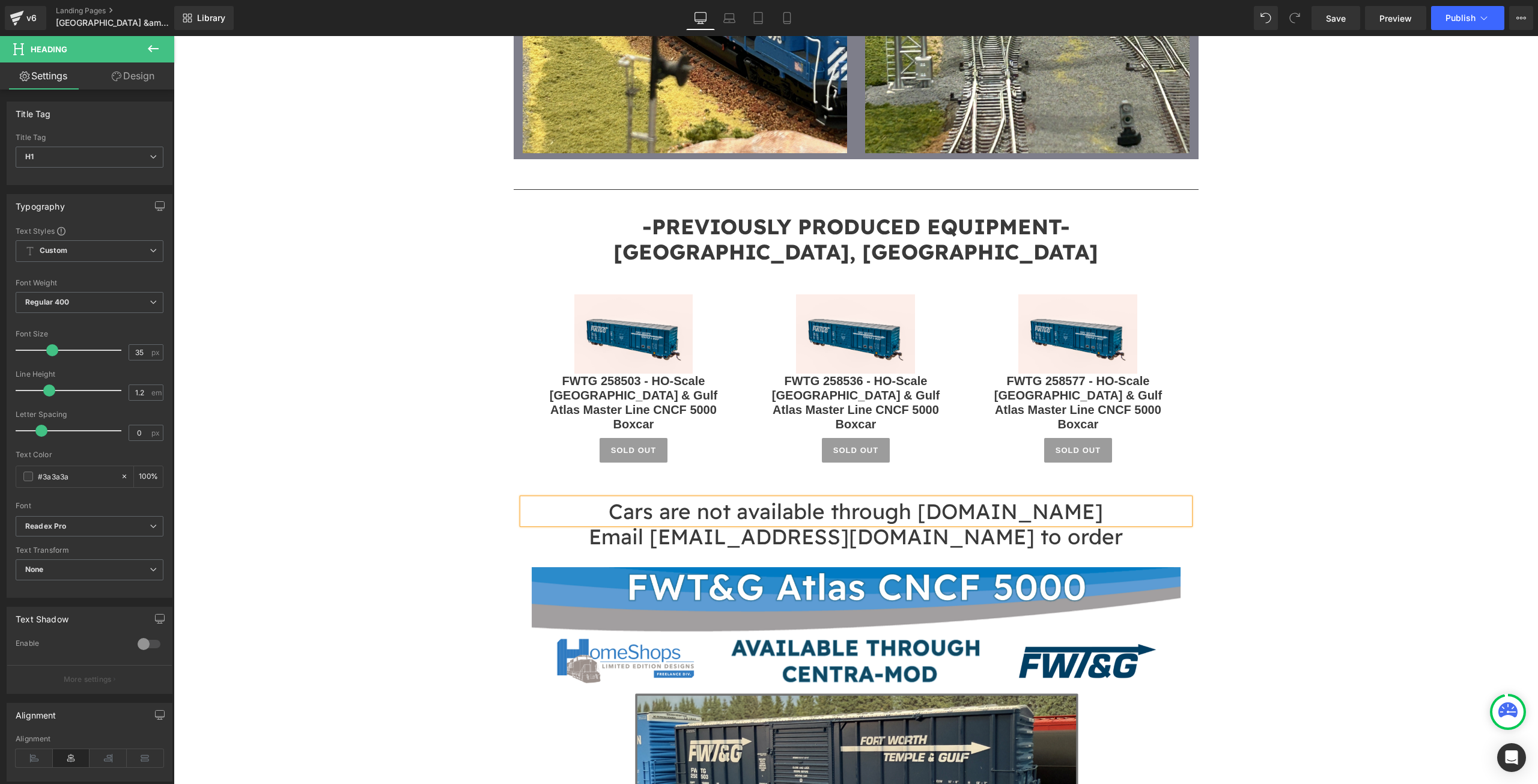
scroll to position [1922, 0]
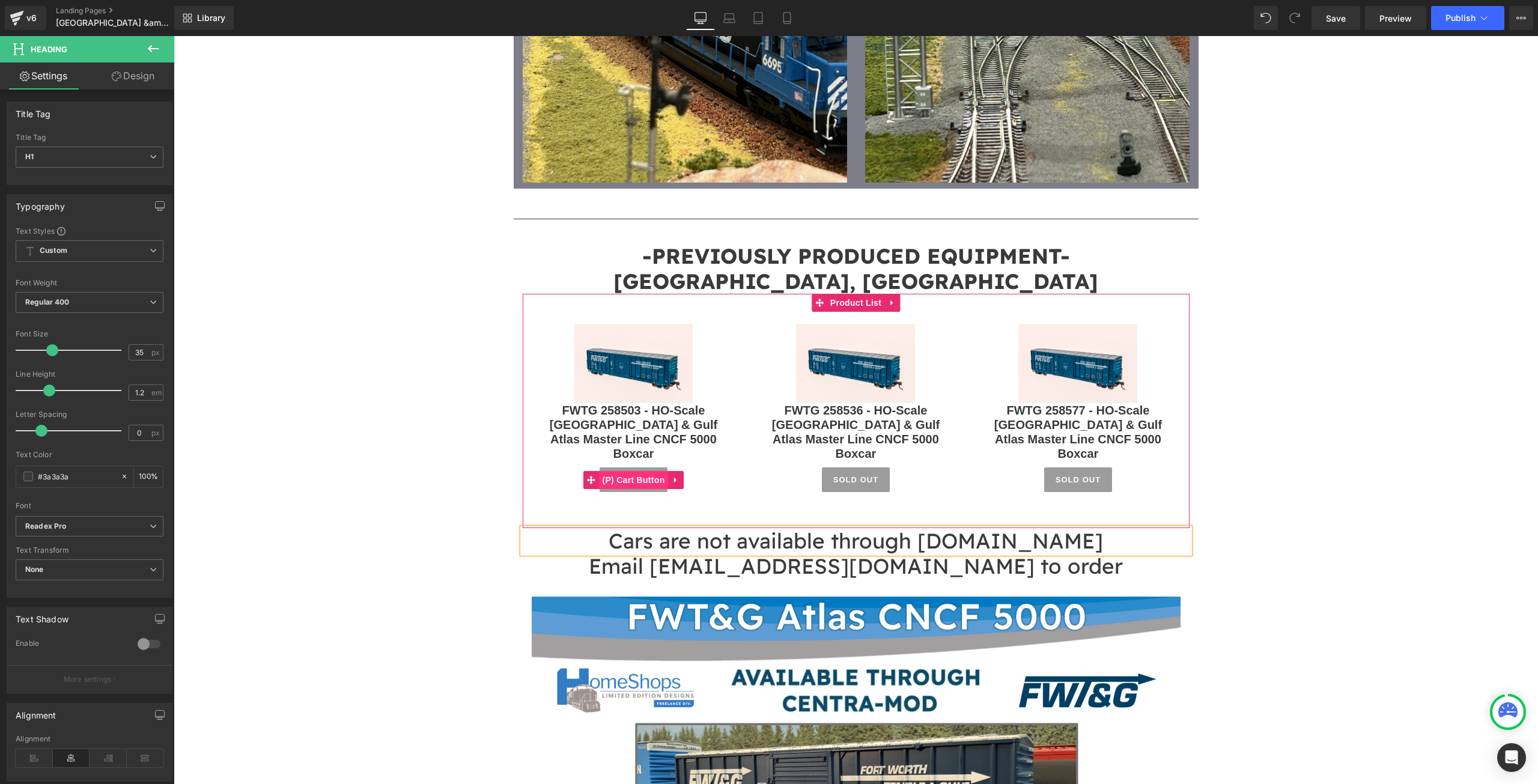
click at [624, 471] on span "(P) Cart Button" at bounding box center [633, 480] width 69 height 18
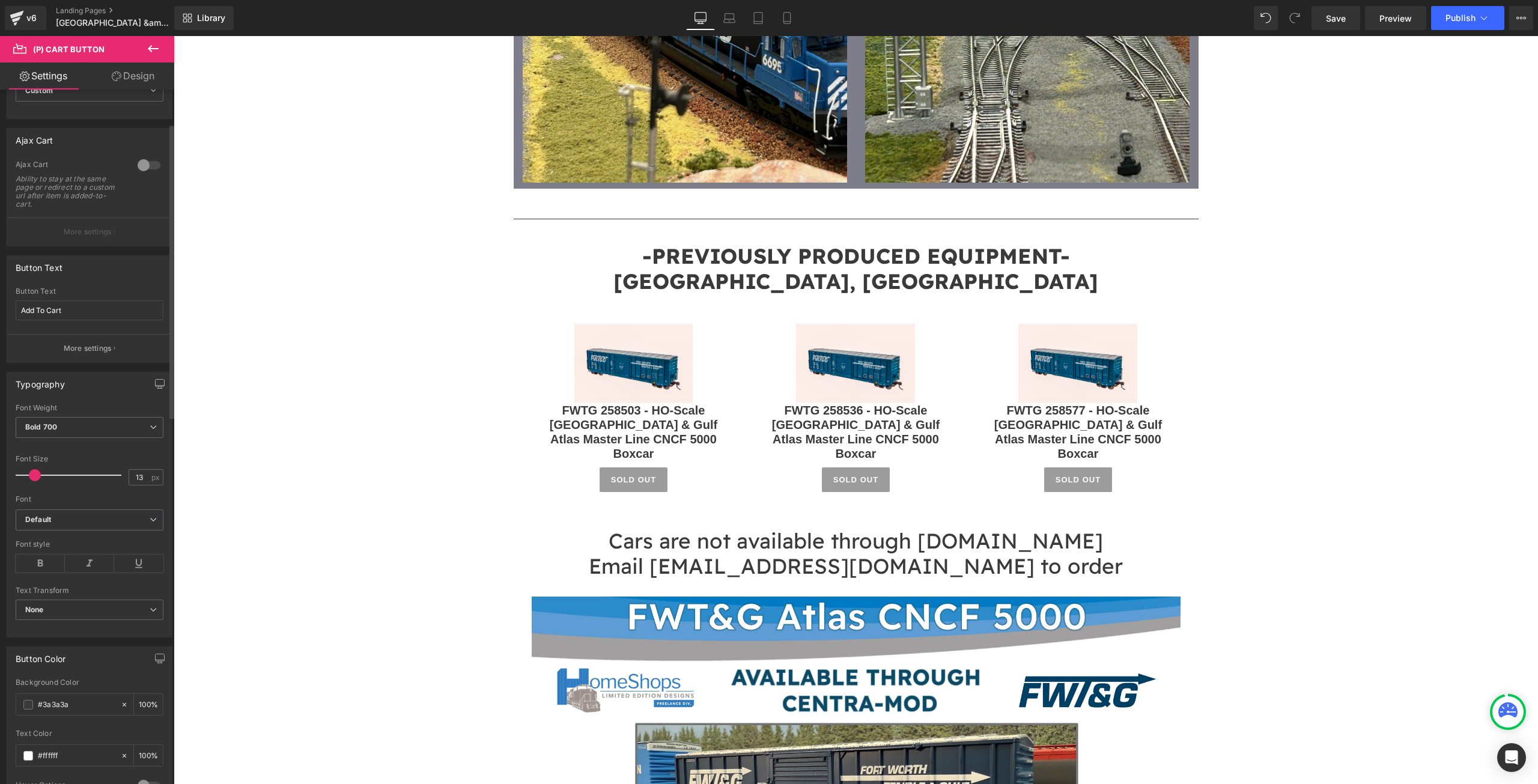
scroll to position [80, 0]
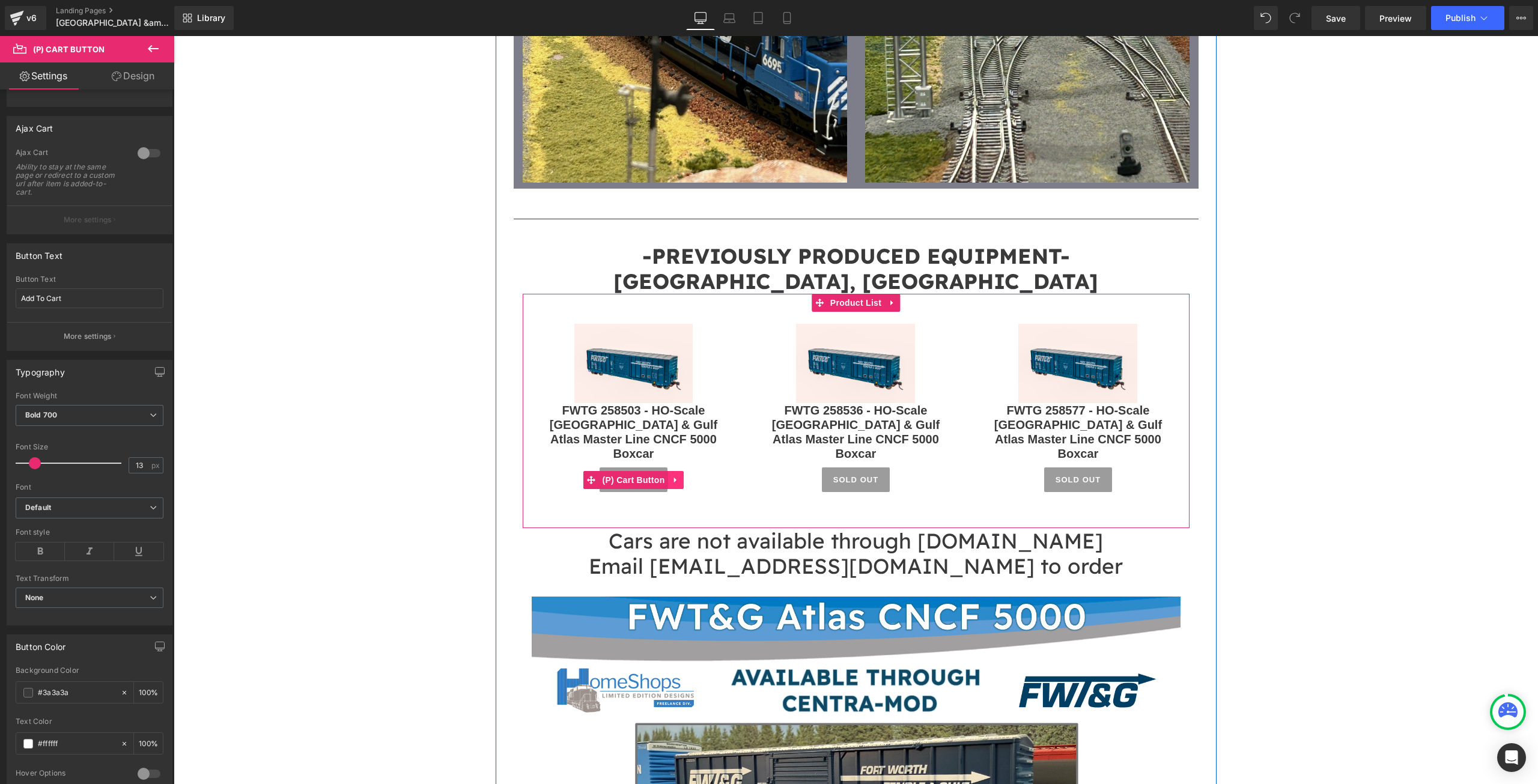
click at [671, 475] on icon at bounding box center [675, 479] width 8 height 9
click at [679, 476] on icon at bounding box center [682, 479] width 8 height 8
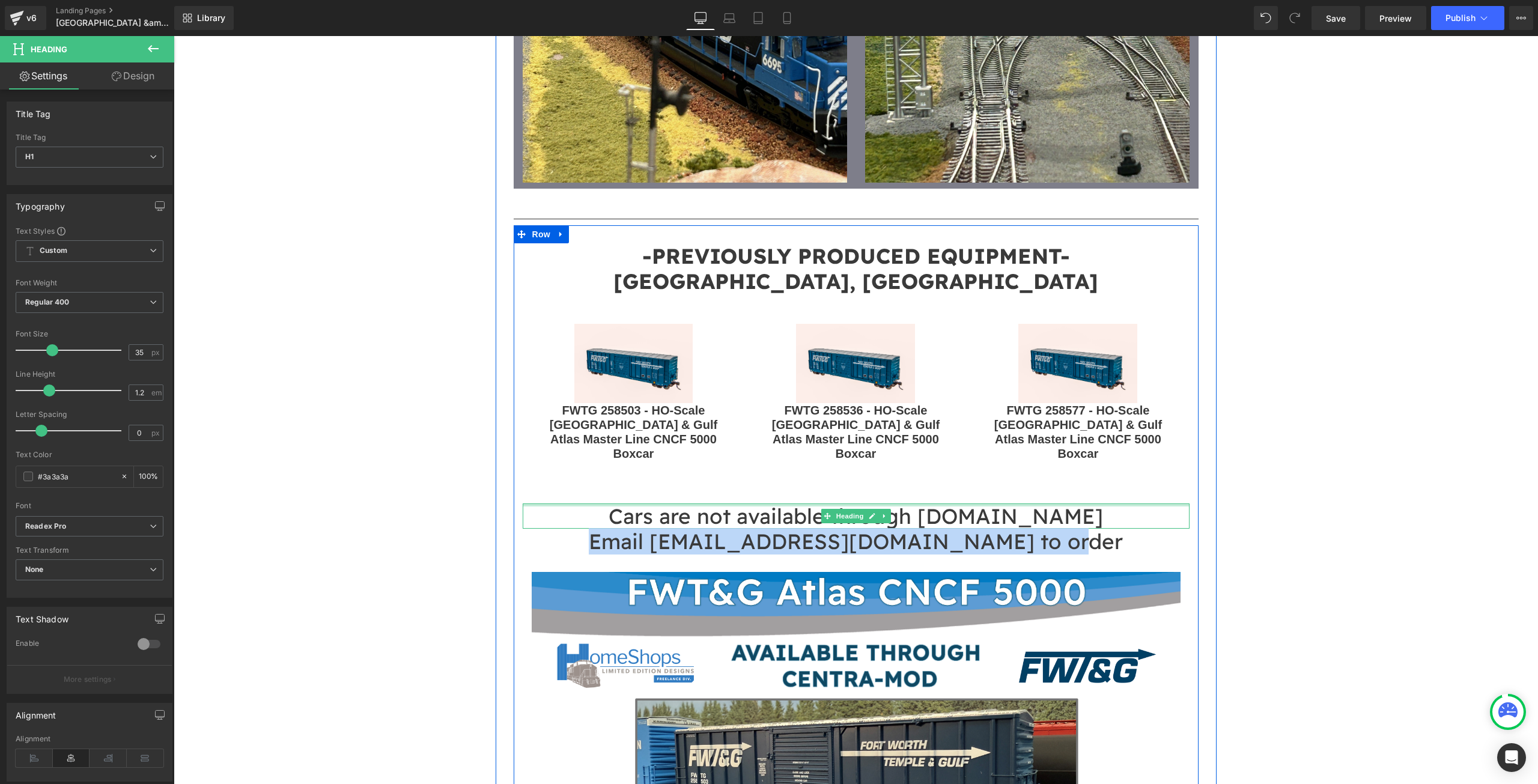
drag, startPoint x: 1080, startPoint y: 477, endPoint x: 580, endPoint y: 440, distance: 501.4
click at [580, 440] on div "-PREVIOUSLY PRODUCED EQUIPMENT- [GEOGRAPHIC_DATA], TEMPLE & GULF Heading Sale O…" at bounding box center [856, 592] width 685 height 698
click at [869, 528] on h1 "Email [EMAIL_ADDRESS][DOMAIN_NAME] to order" at bounding box center [856, 541] width 667 height 25
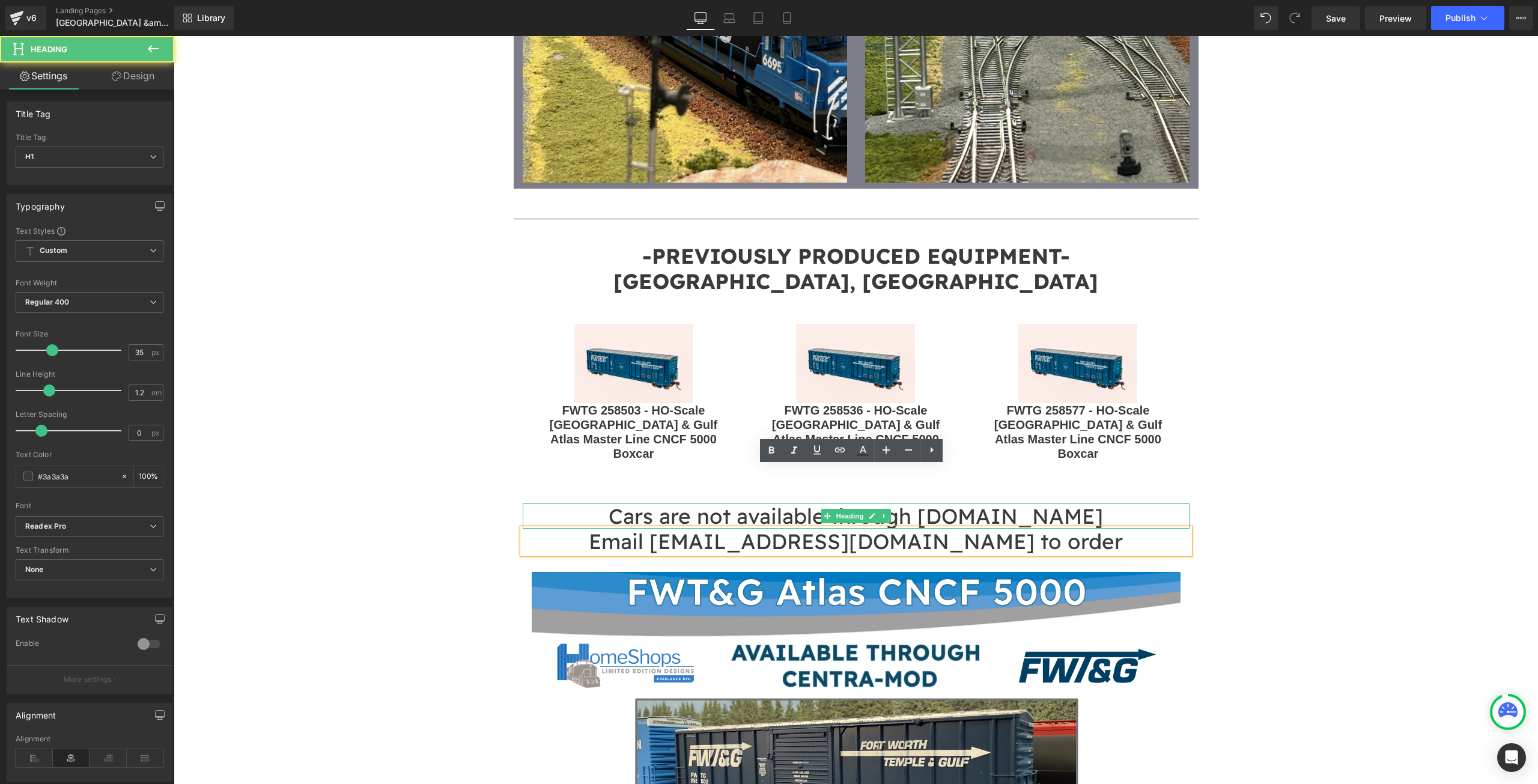
click at [624, 503] on h1 "Cars are not available through [DOMAIN_NAME]" at bounding box center [856, 515] width 667 height 25
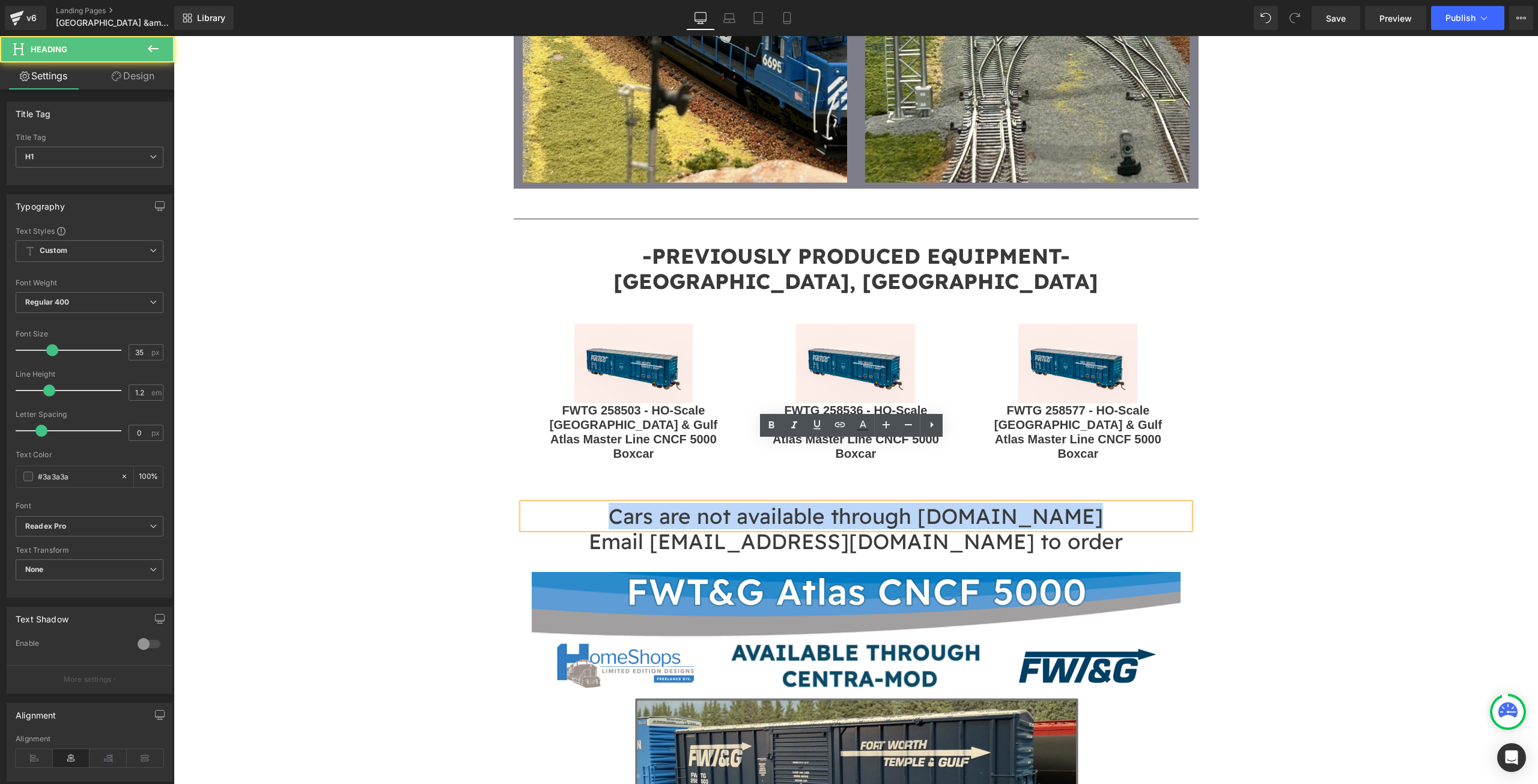
drag, startPoint x: 948, startPoint y: 458, endPoint x: 1205, endPoint y: 452, distance: 257.1
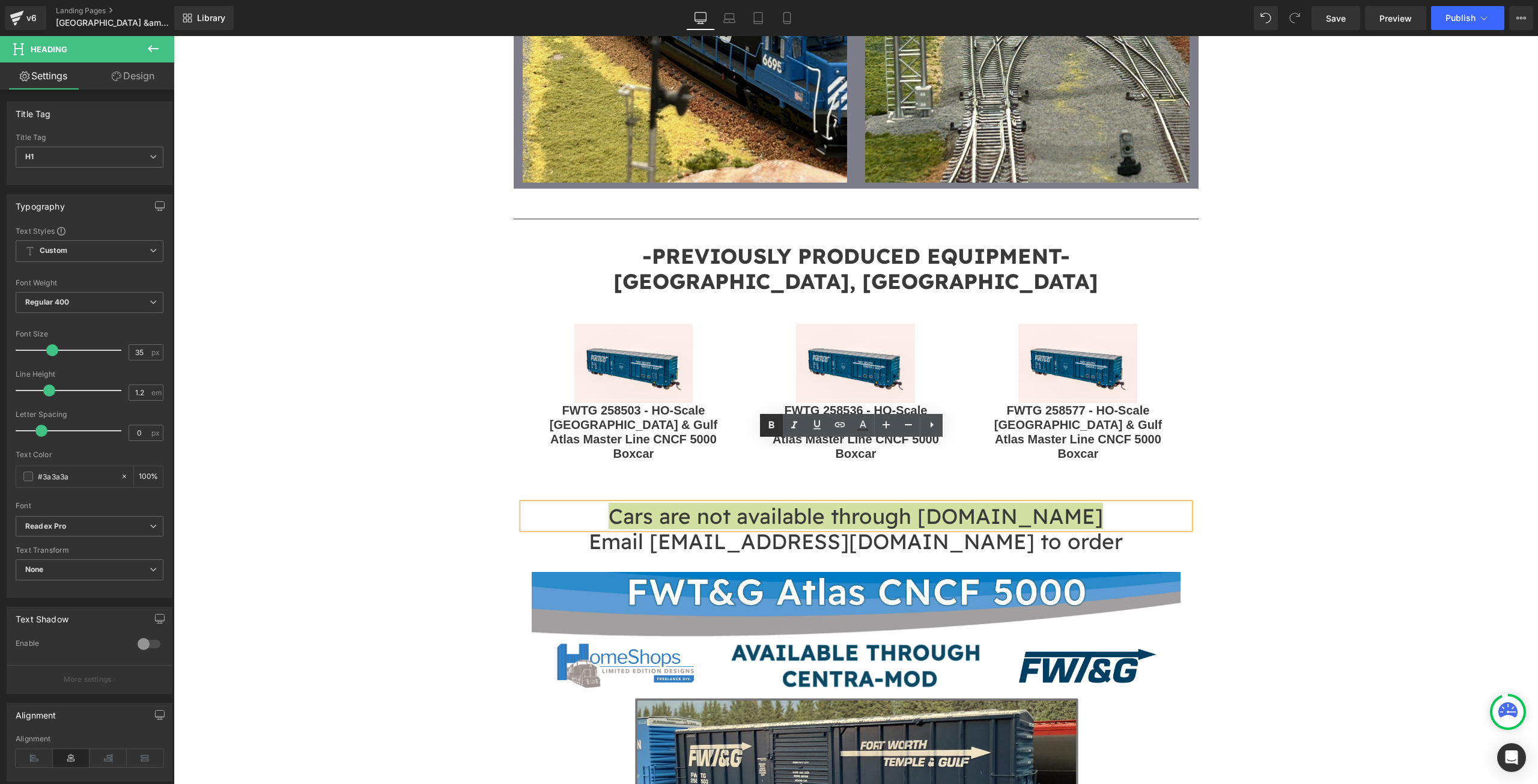
click at [777, 425] on icon at bounding box center [772, 425] width 14 height 14
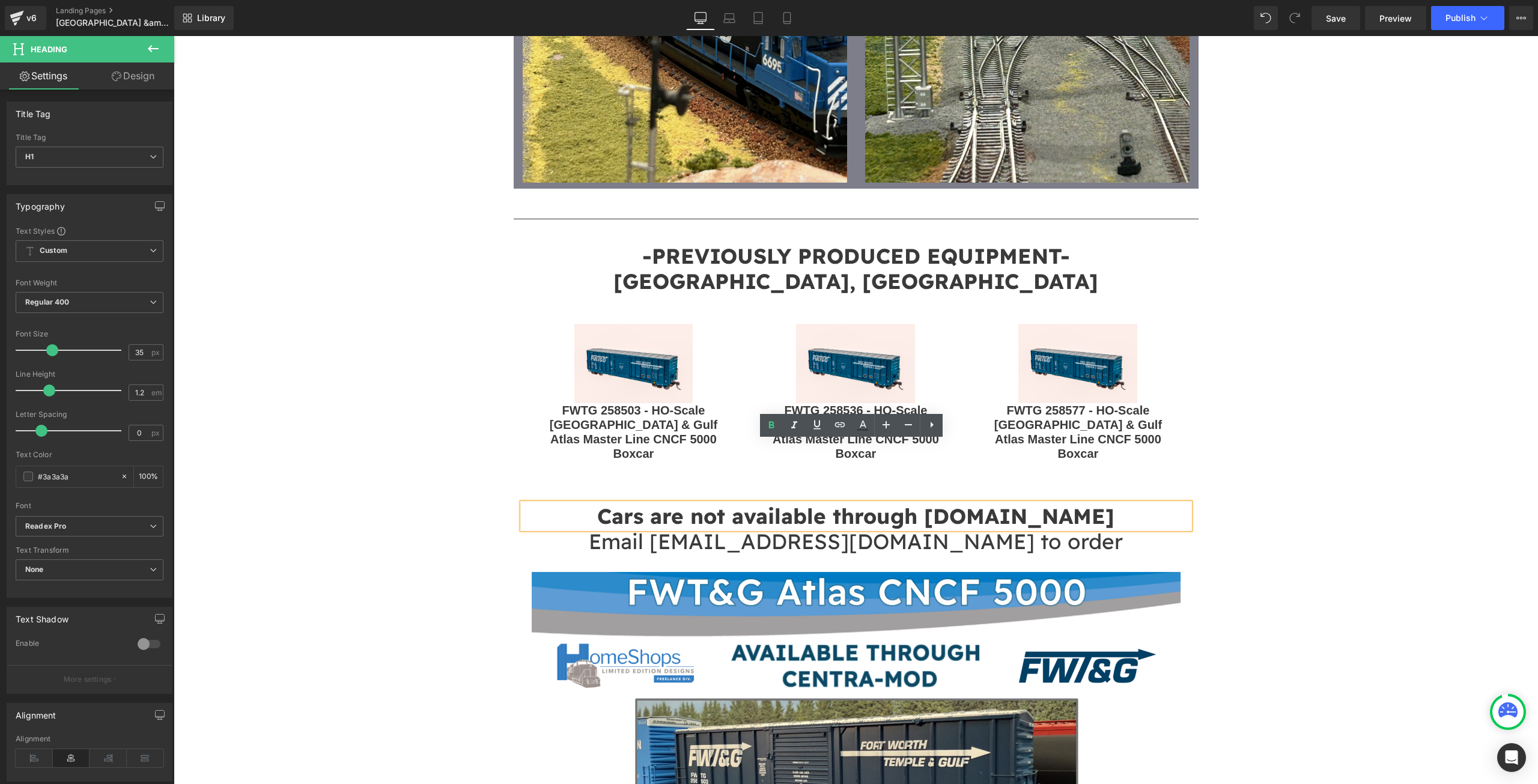
click at [174, 36] on div at bounding box center [174, 36] width 0 height 0
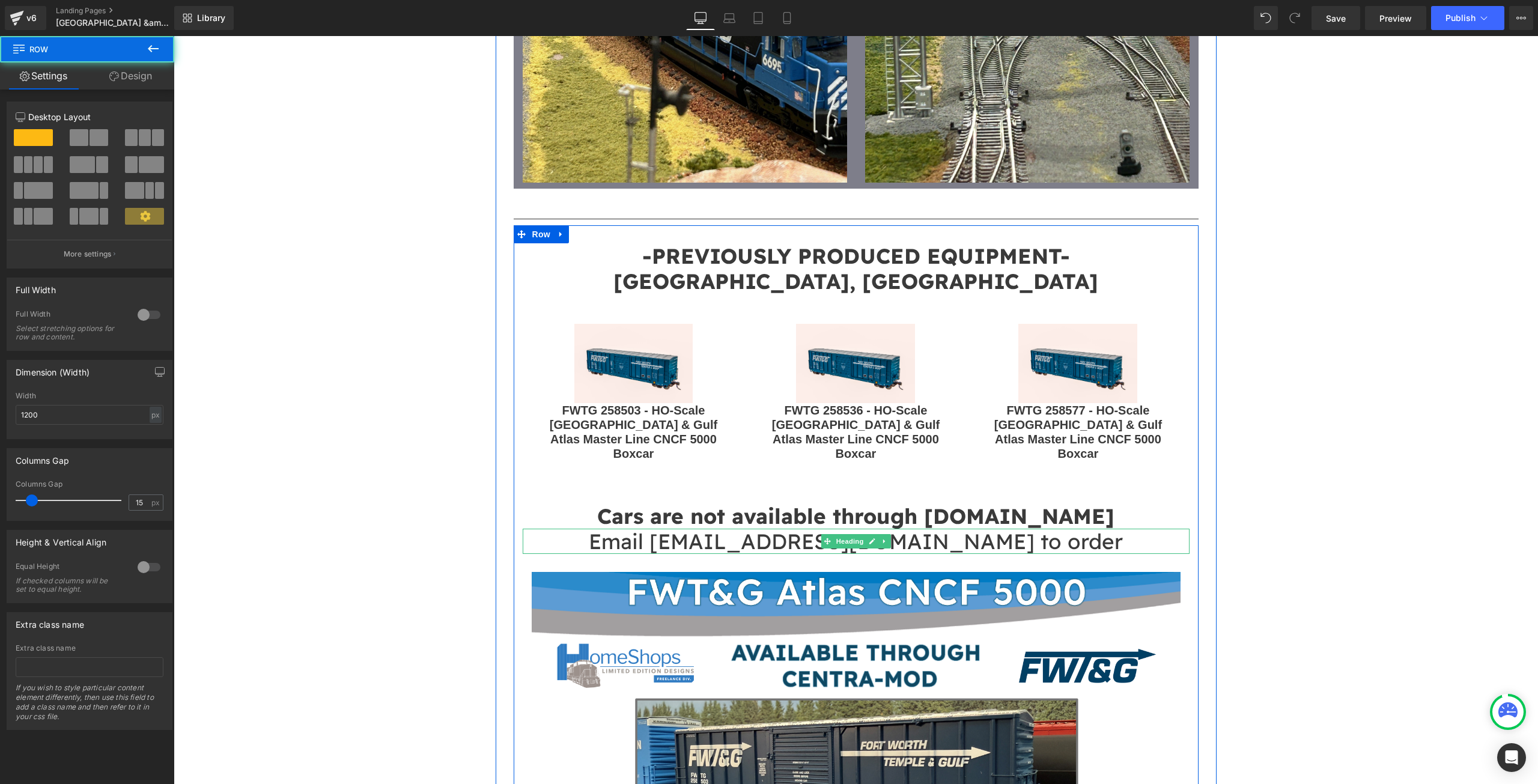
click at [1075, 528] on h1 "Email [EMAIL_ADDRESS][DOMAIN_NAME] to order" at bounding box center [856, 541] width 667 height 25
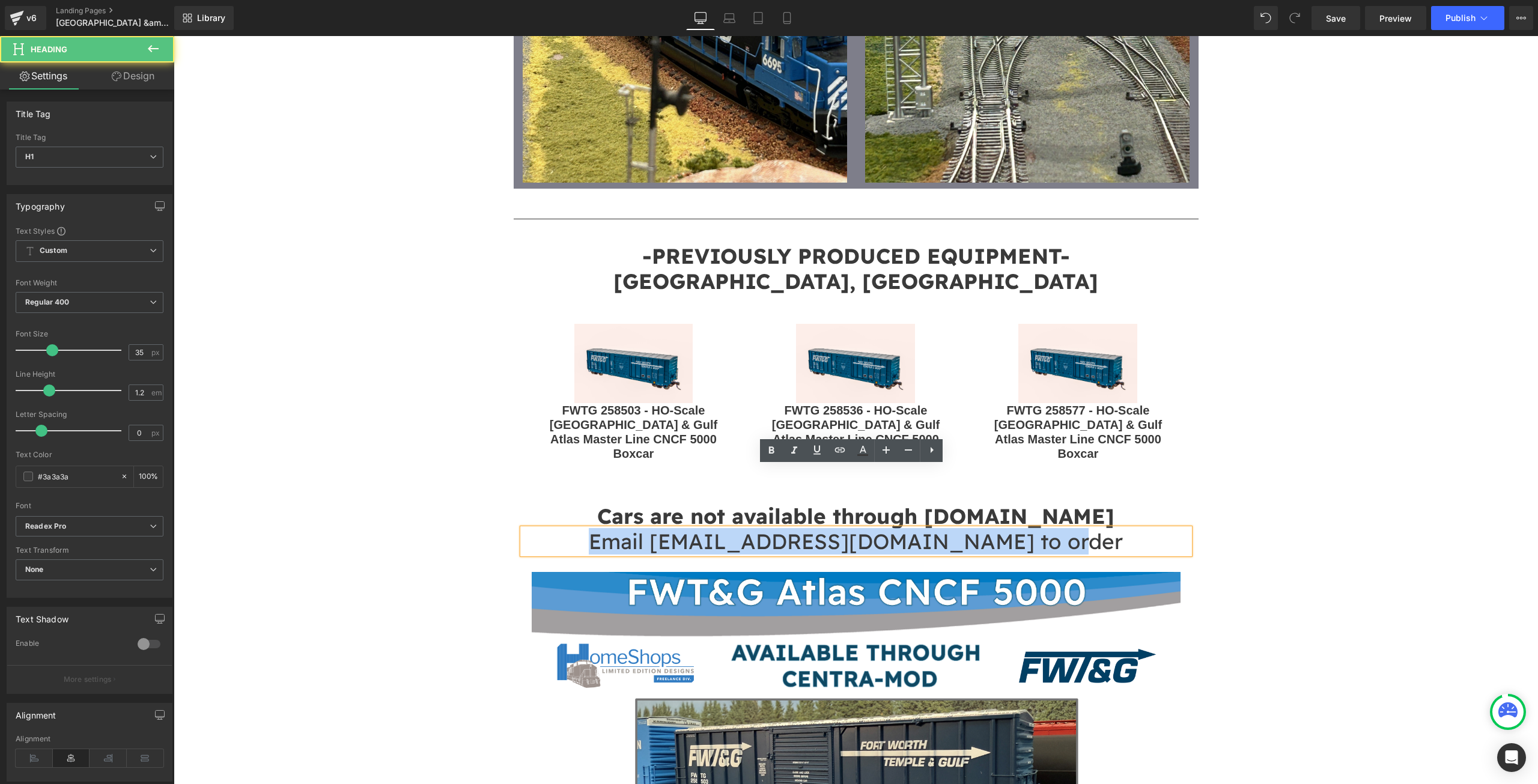
drag, startPoint x: 1084, startPoint y: 480, endPoint x: 366, endPoint y: 465, distance: 718.2
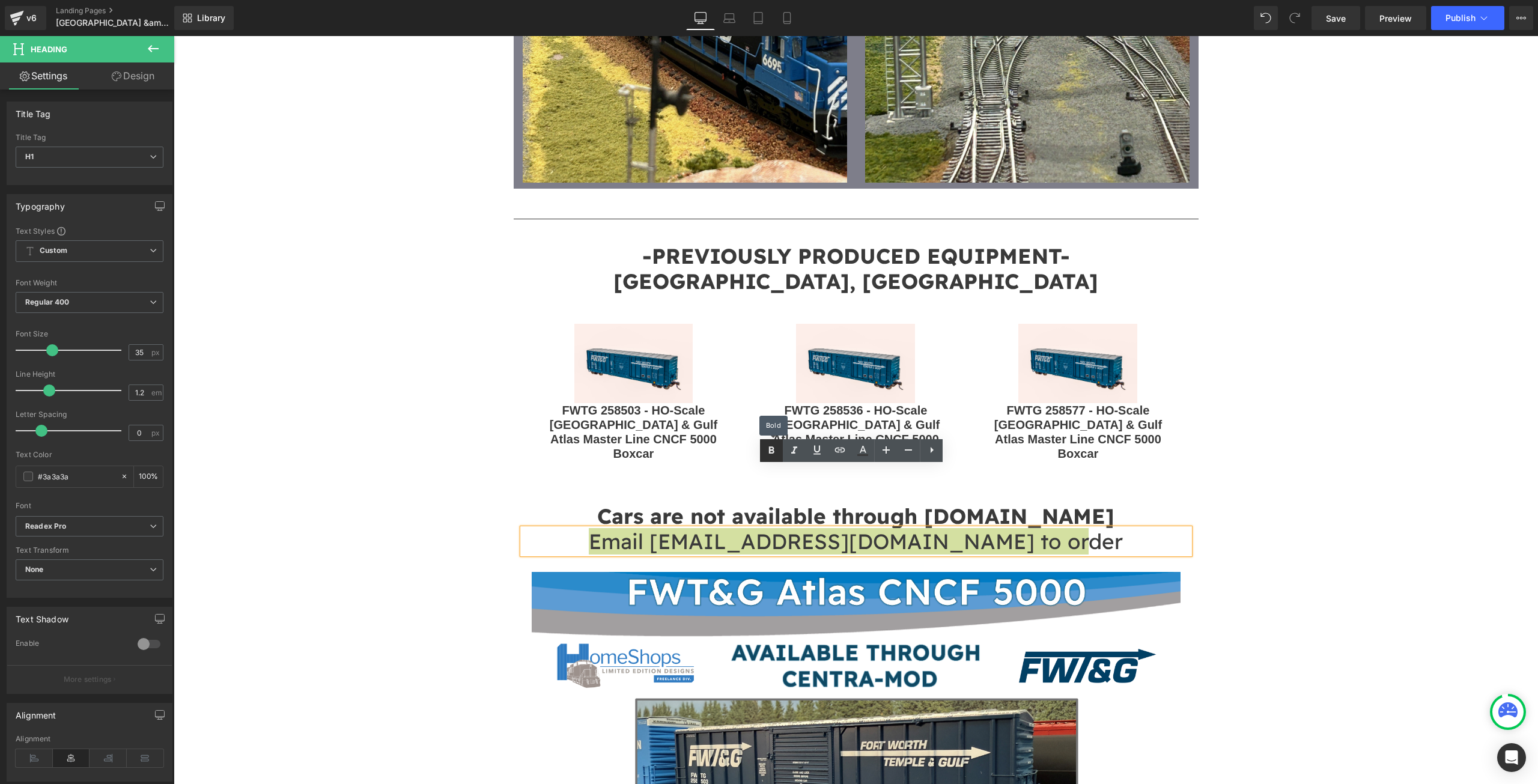
drag, startPoint x: 585, startPoint y: 412, endPoint x: 768, endPoint y: 449, distance: 186.7
click at [768, 449] on icon at bounding box center [772, 450] width 14 height 14
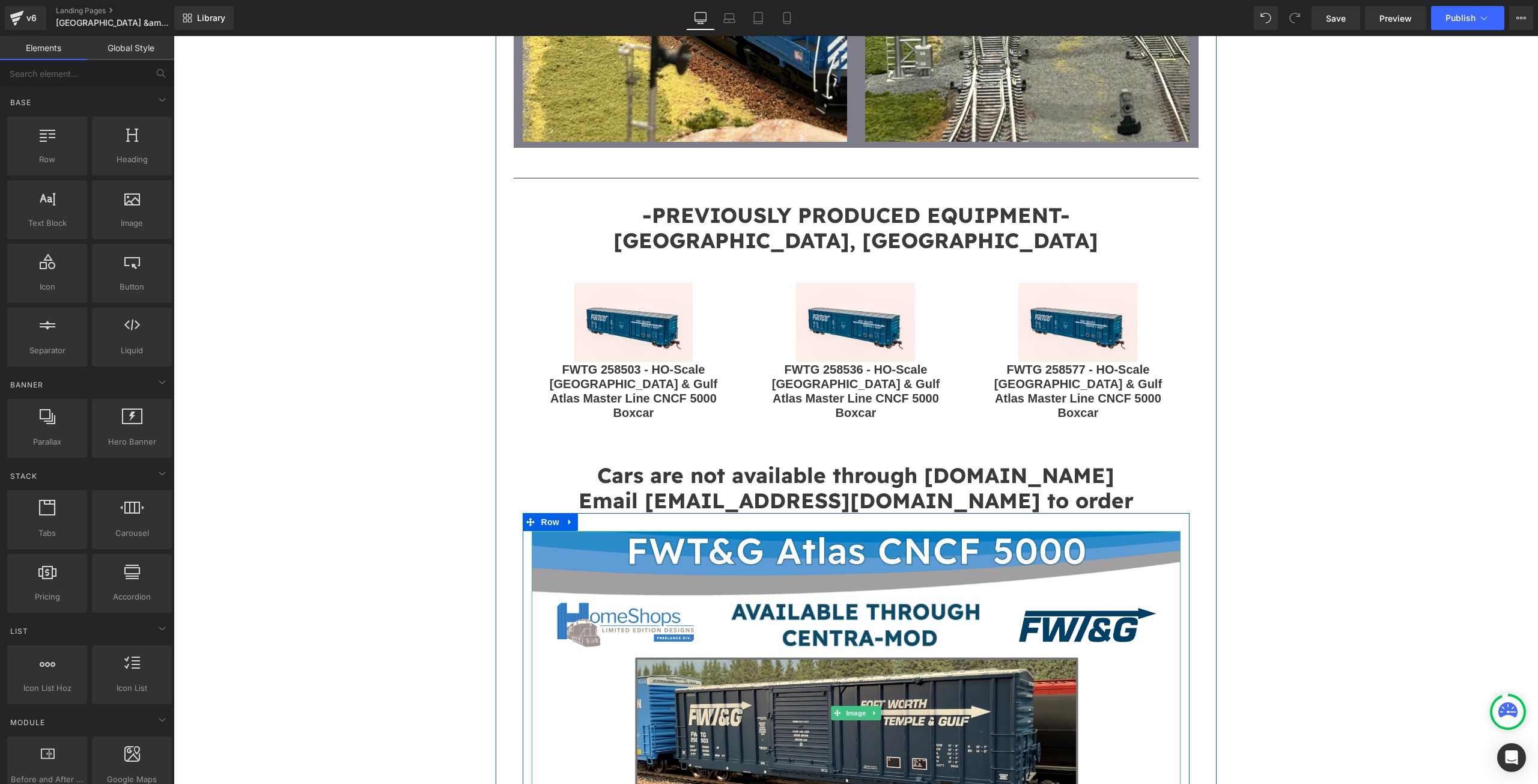
scroll to position [2161, 0]
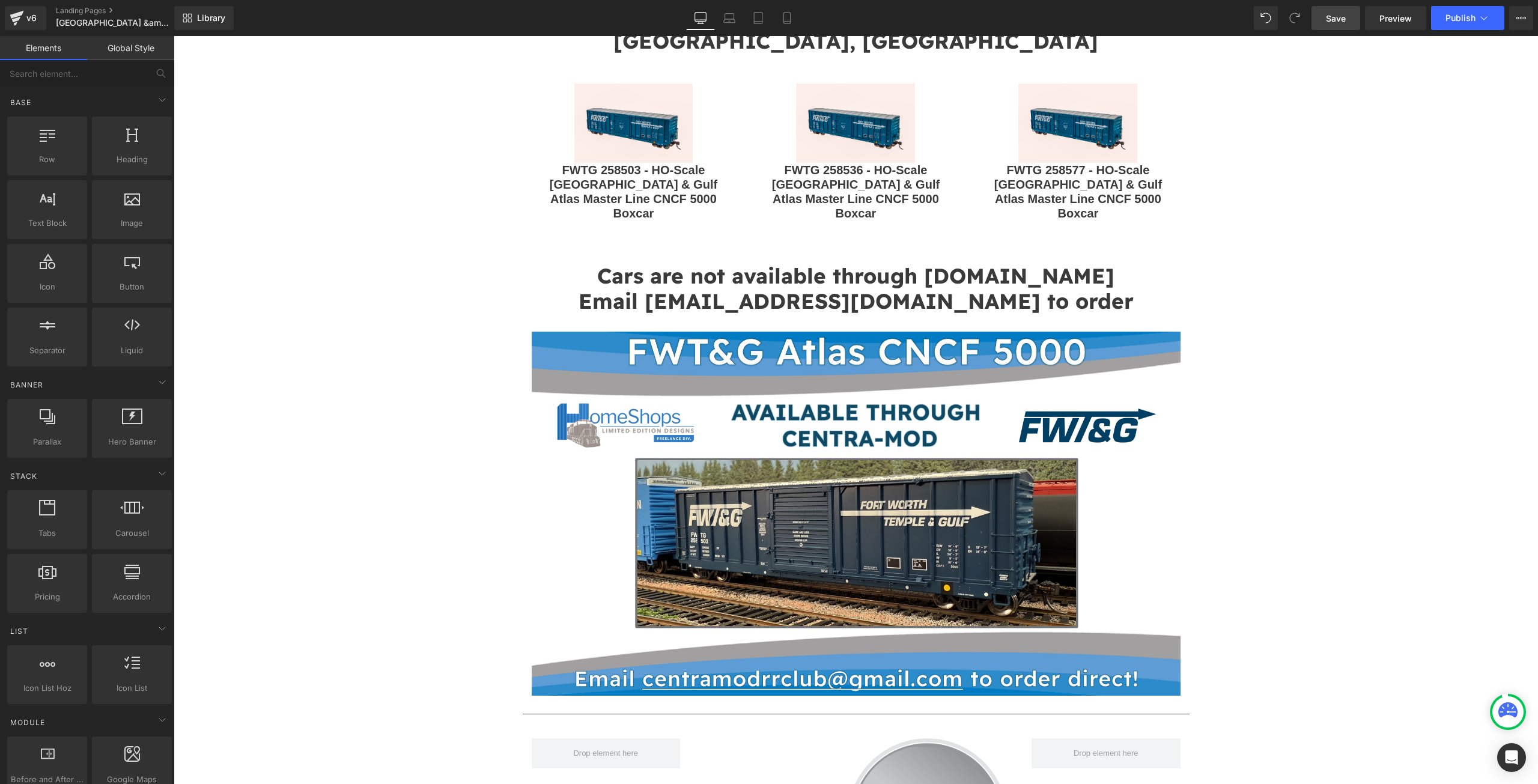
click at [1334, 12] on span "Save" at bounding box center [1336, 18] width 20 height 13
click at [1481, 17] on icon at bounding box center [1484, 17] width 12 height 12
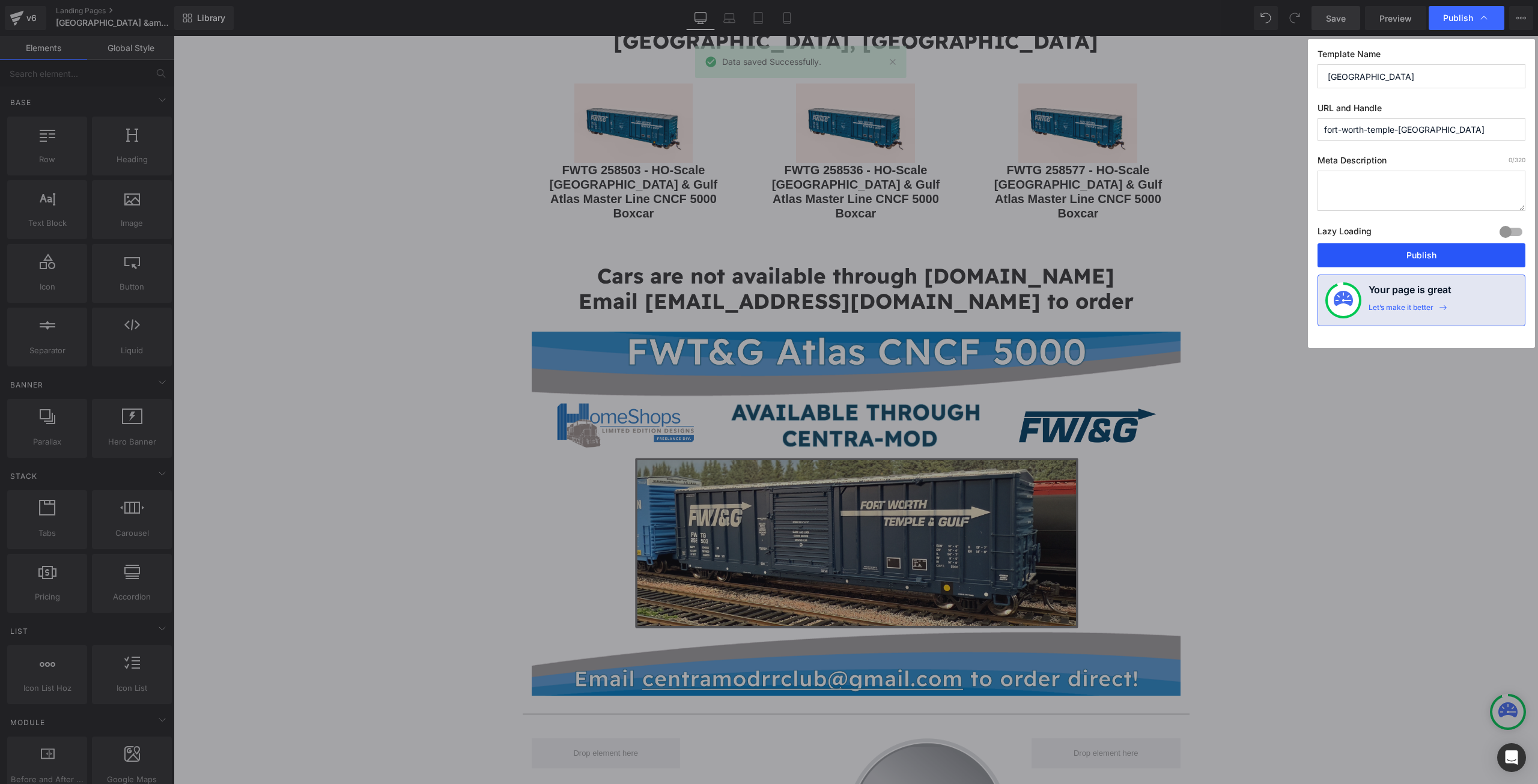
drag, startPoint x: 1392, startPoint y: 248, endPoint x: 1347, endPoint y: 241, distance: 45.5
click at [1392, 248] on button "Publish" at bounding box center [1421, 255] width 208 height 24
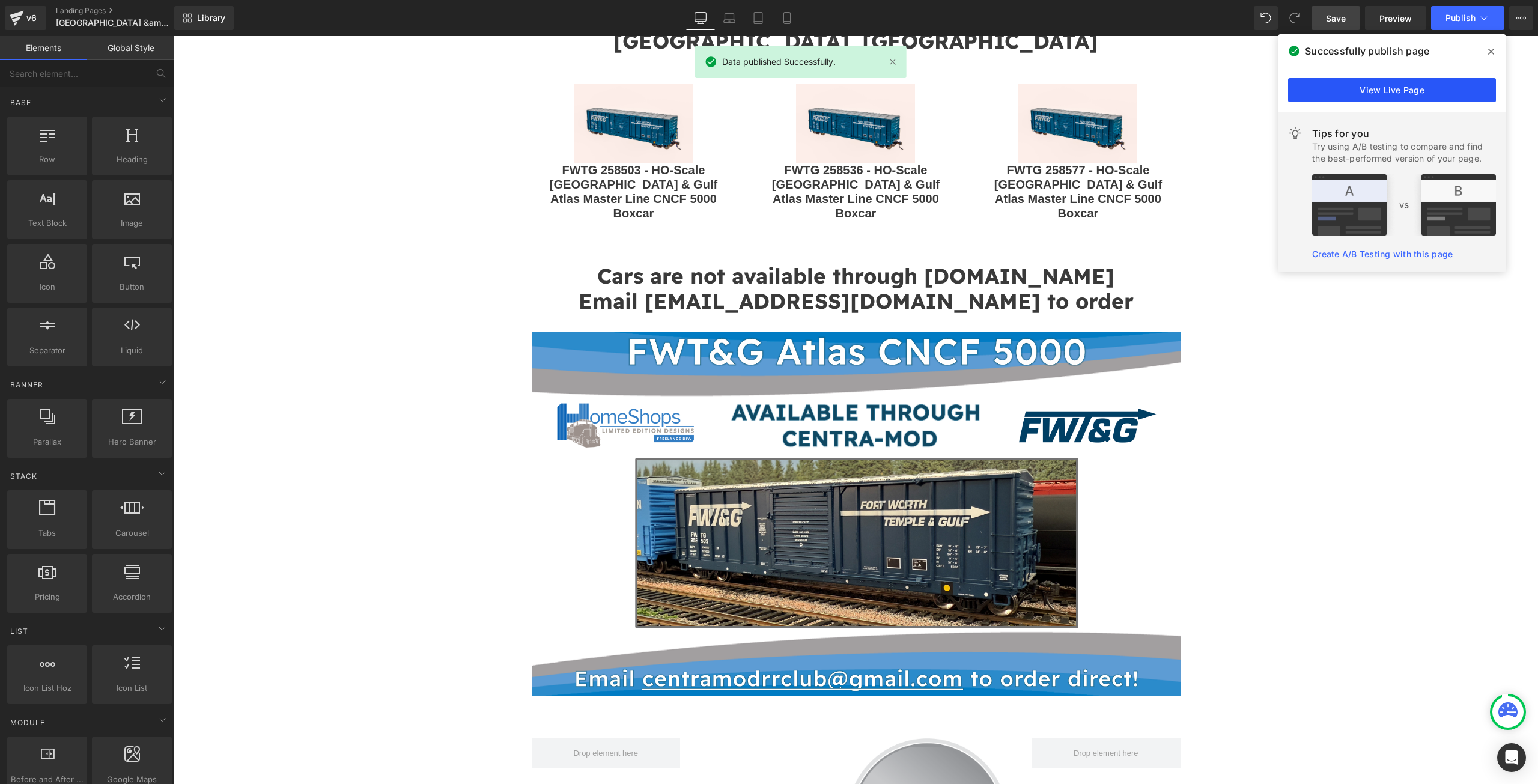
click at [1400, 89] on link "View Live Page" at bounding box center [1392, 90] width 208 height 24
